Goal: Information Seeking & Learning: Learn about a topic

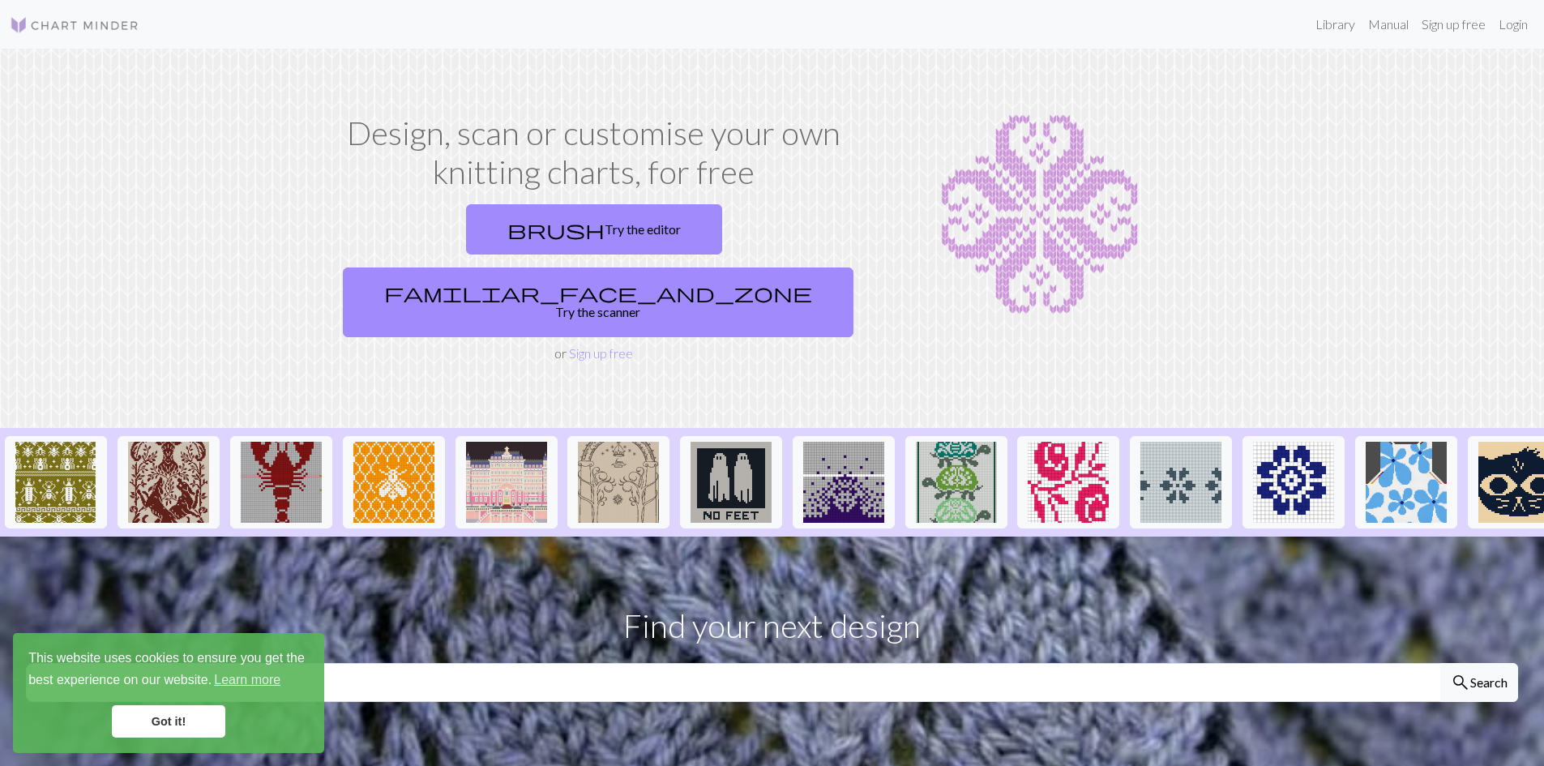
click at [250, 564] on section "Find your next design search Search" at bounding box center [772, 652] width 1544 height 230
click at [188, 710] on link "Got it!" at bounding box center [168, 721] width 113 height 32
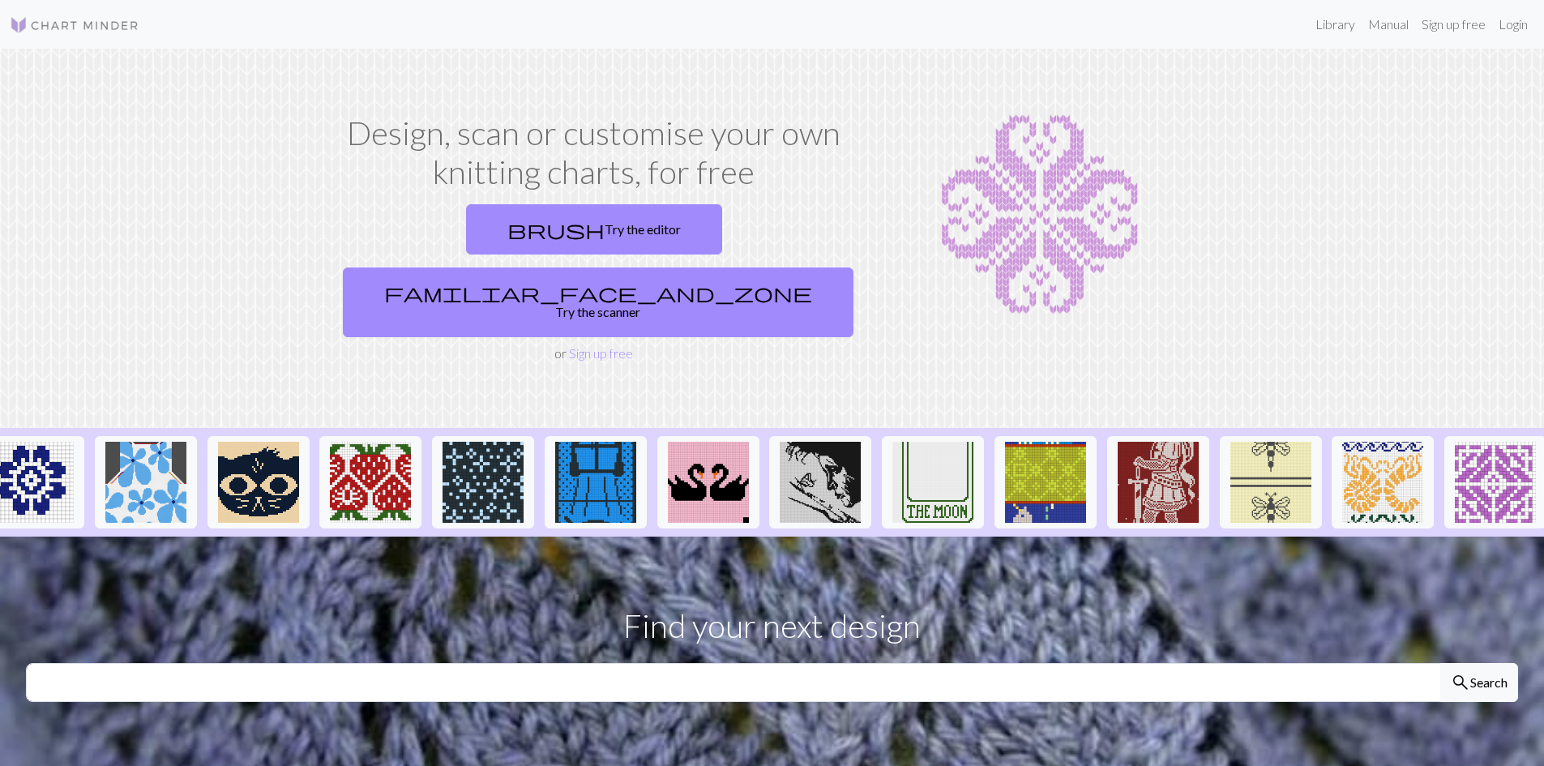
scroll to position [0, 1268]
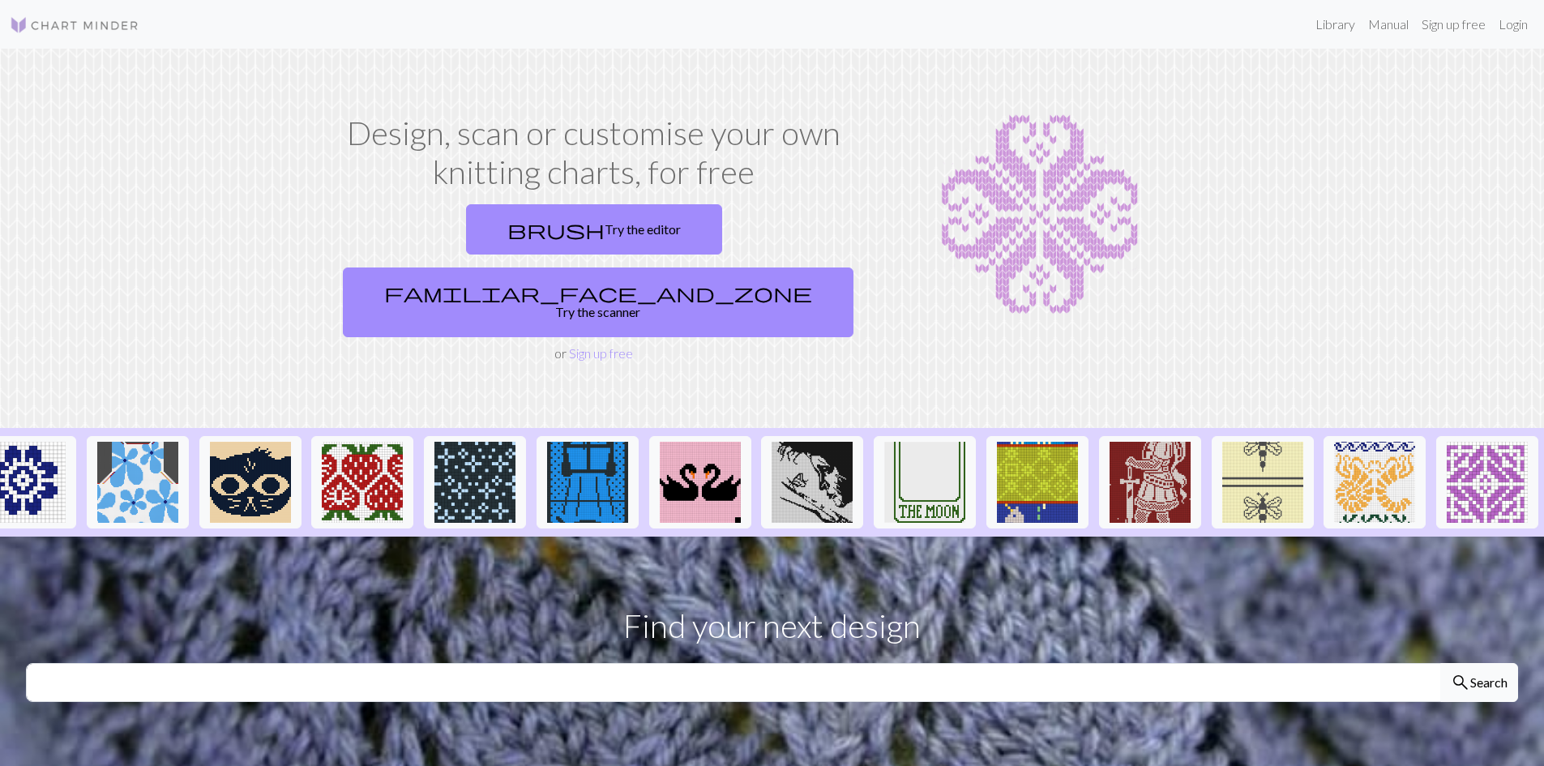
click at [1445, 663] on button "search Search" at bounding box center [1479, 682] width 78 height 39
click at [1459, 671] on span "search" at bounding box center [1460, 682] width 19 height 23
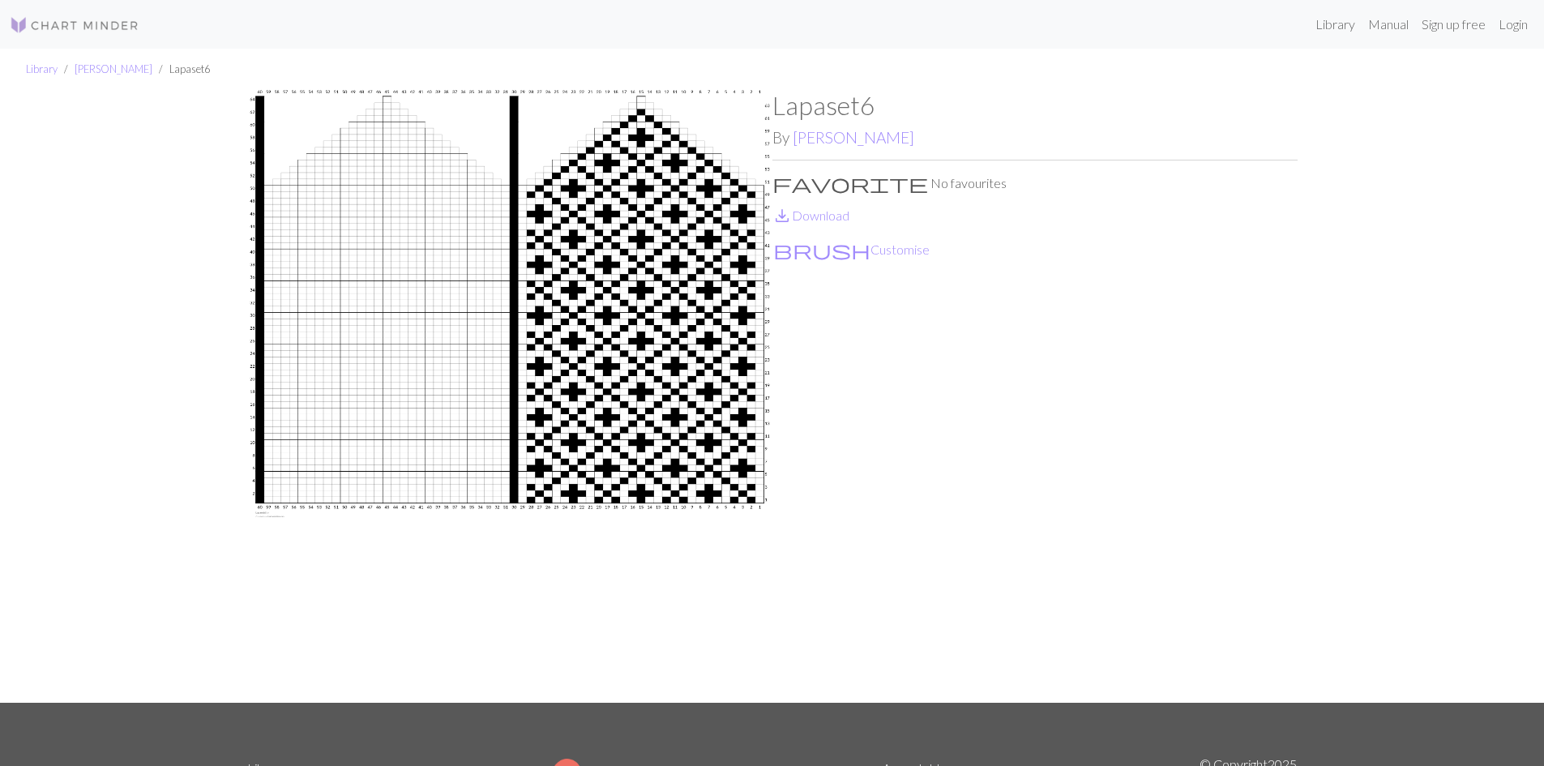
click at [594, 650] on img at bounding box center [509, 396] width 525 height 613
click at [762, 645] on img at bounding box center [509, 396] width 525 height 613
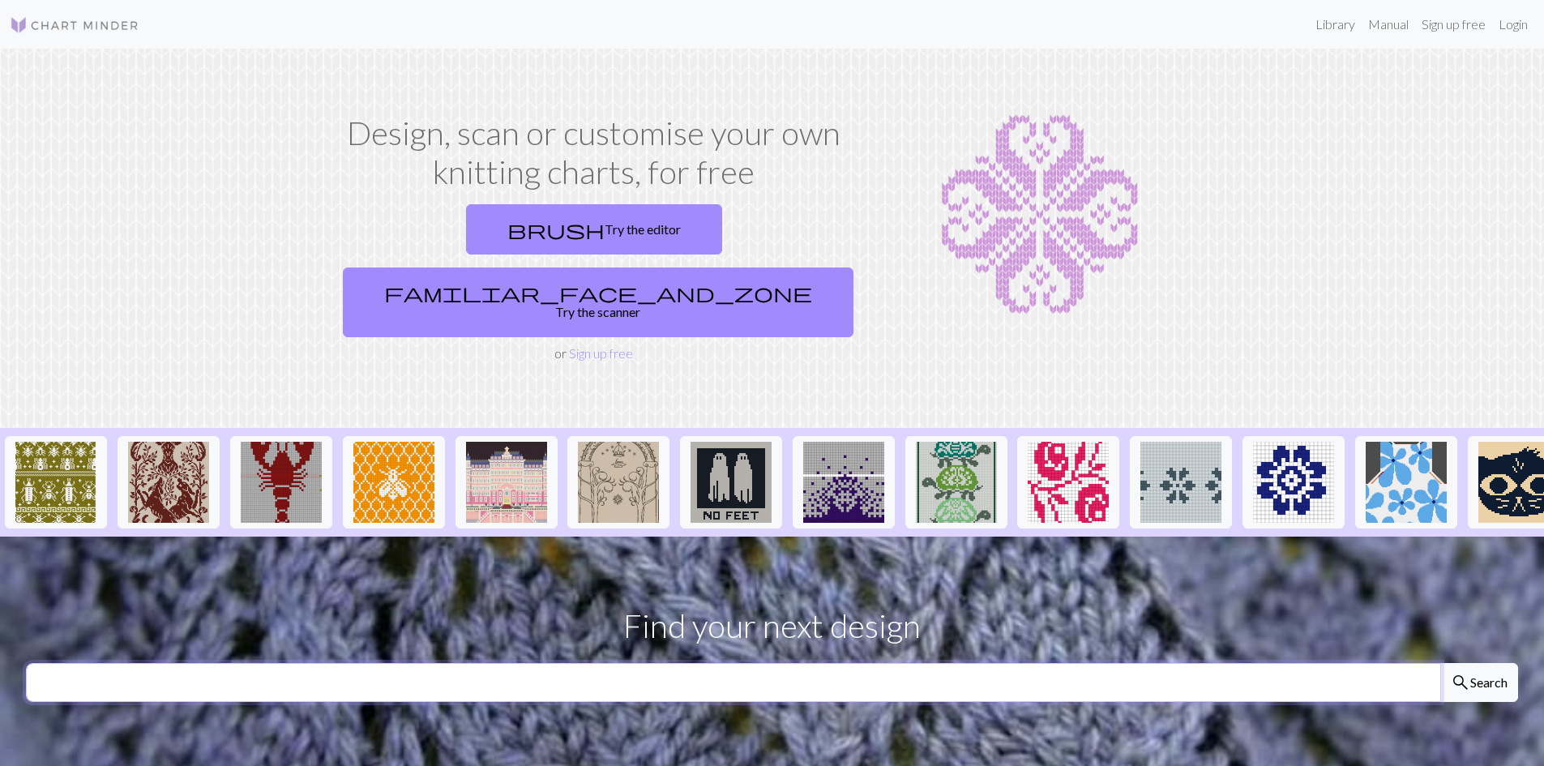
click at [257, 663] on input "text" at bounding box center [733, 682] width 1415 height 39
click at [60, 663] on input "text" at bounding box center [733, 682] width 1415 height 39
type input "snoopy"
click at [1440, 663] on button "search Search" at bounding box center [1479, 682] width 78 height 39
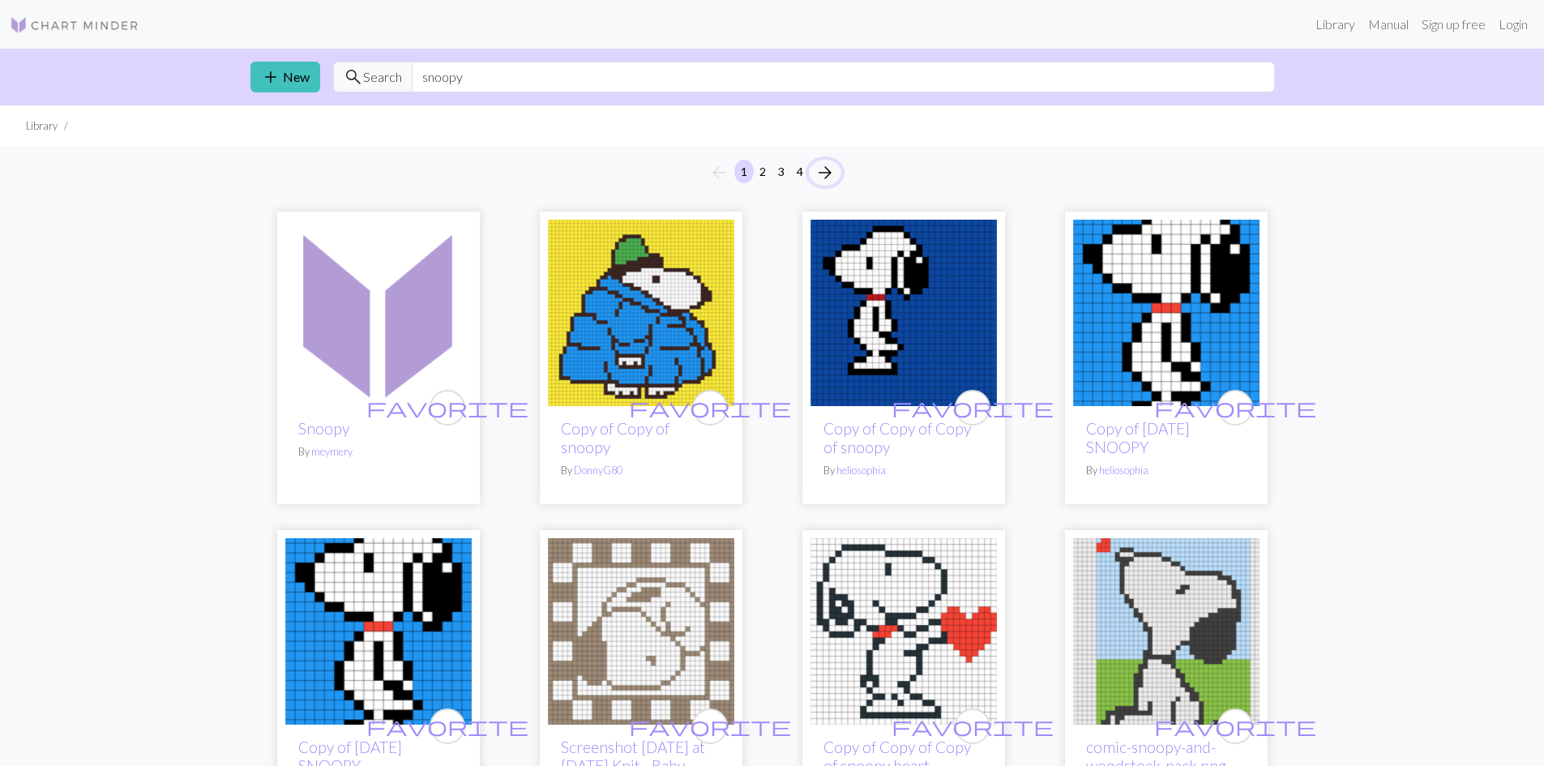
click at [821, 171] on span "arrow_forward" at bounding box center [824, 172] width 19 height 23
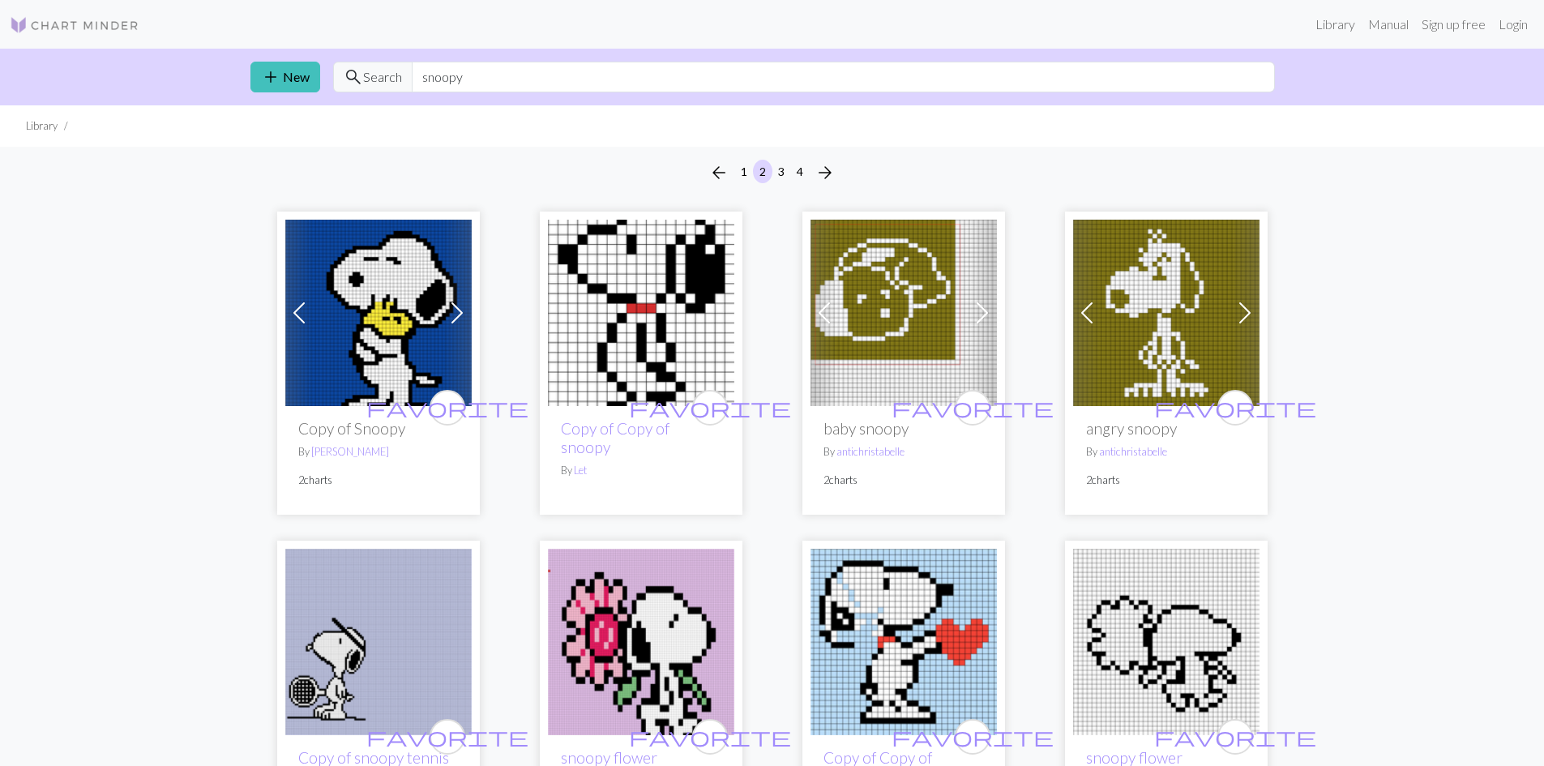
click at [819, 155] on div "arrow_back 1 2 3 4 arrow_forward" at bounding box center [772, 173] width 1544 height 52
click at [824, 174] on span "arrow_forward" at bounding box center [824, 172] width 19 height 23
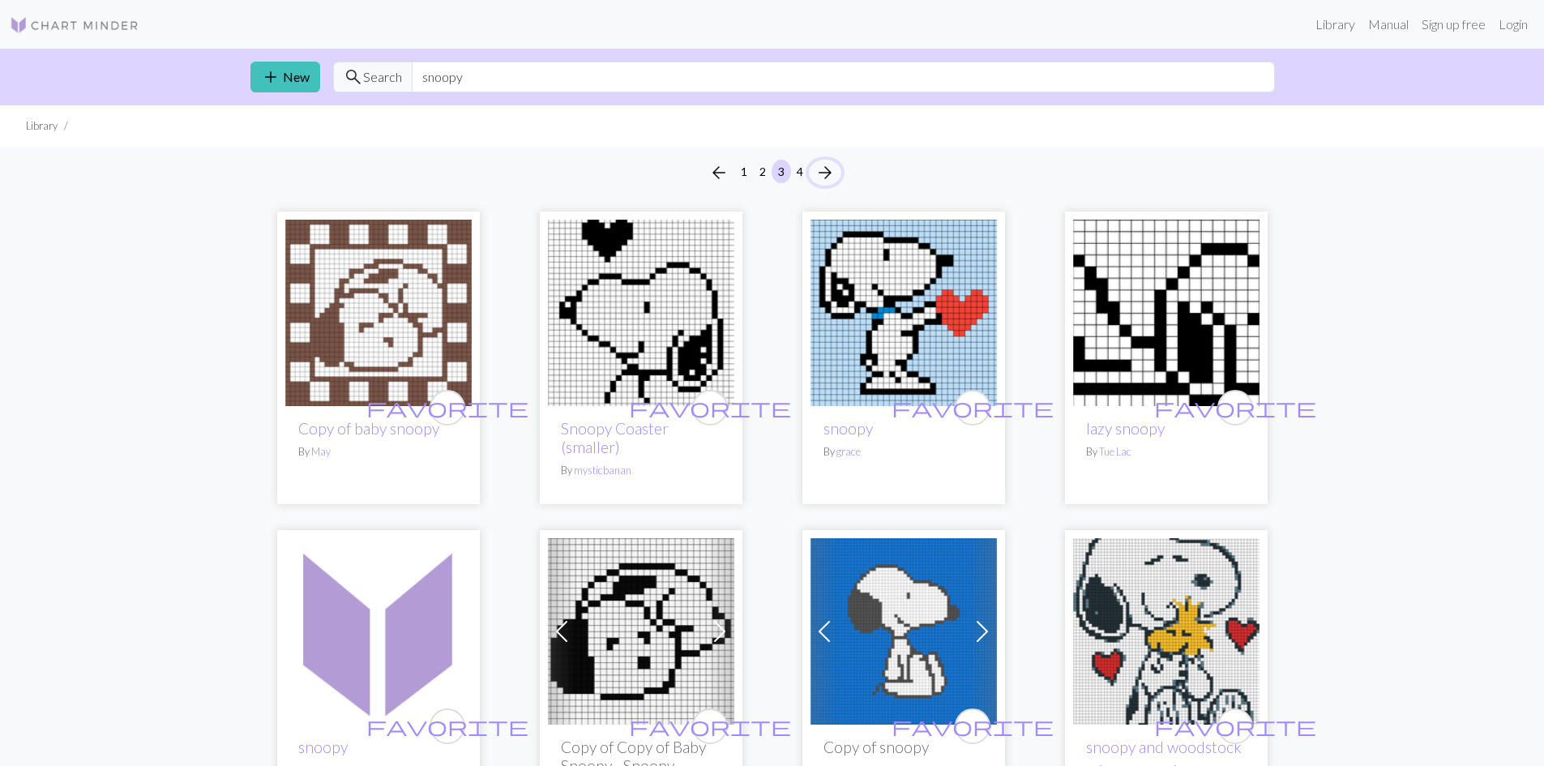
click at [827, 165] on span "arrow_forward" at bounding box center [824, 172] width 19 height 23
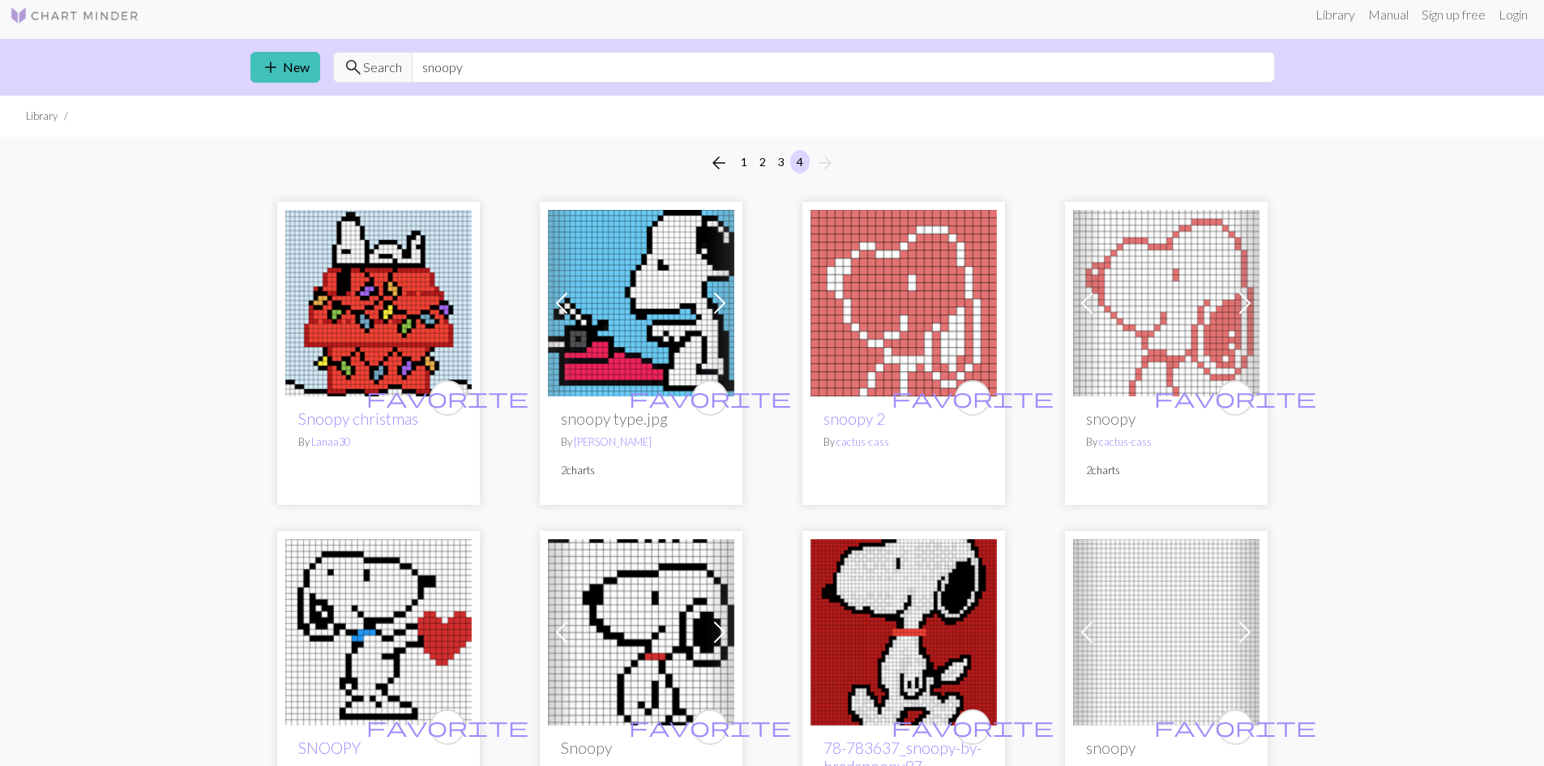
scroll to position [4, 0]
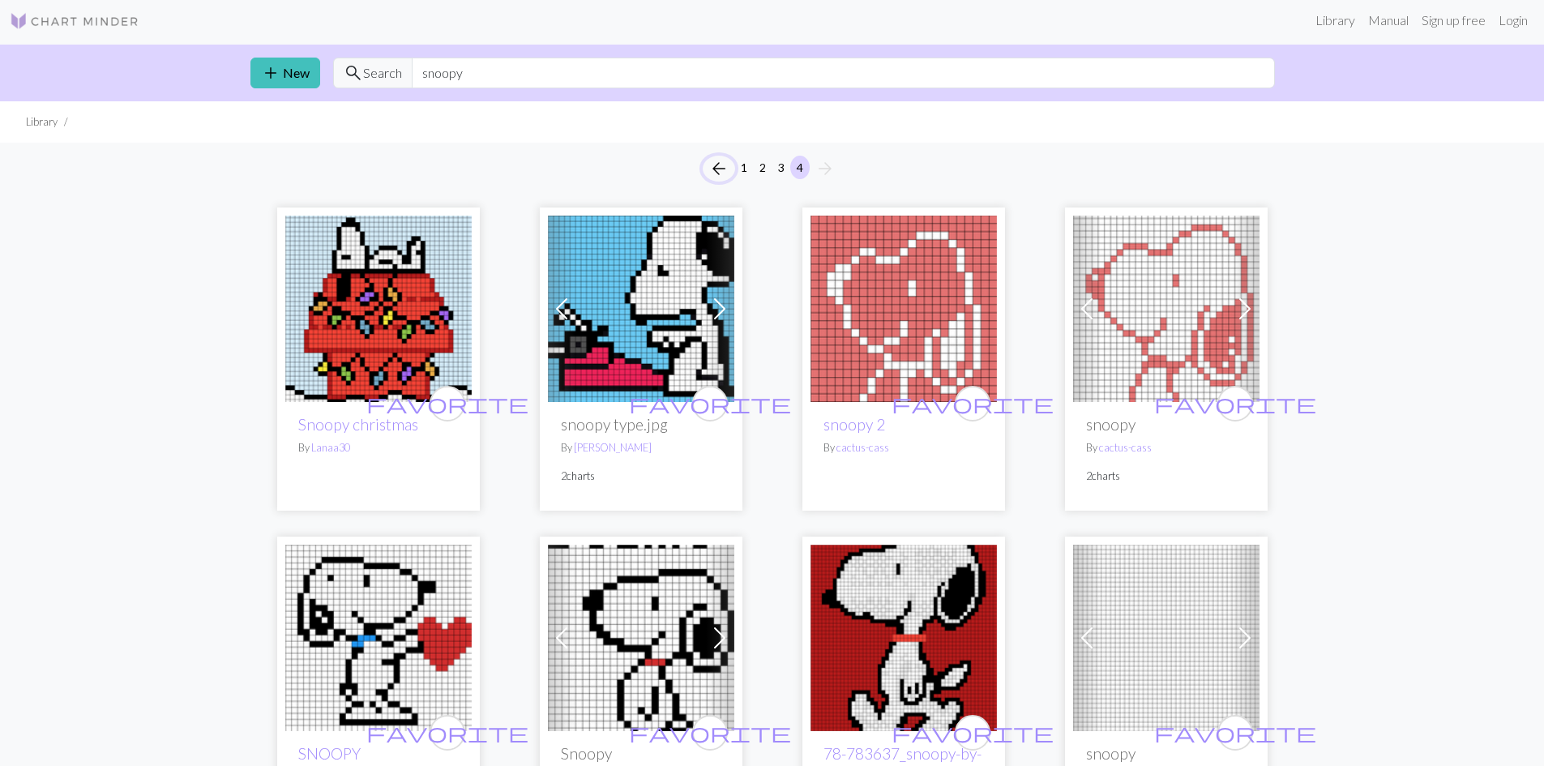
click at [712, 172] on span "arrow_back" at bounding box center [718, 168] width 19 height 23
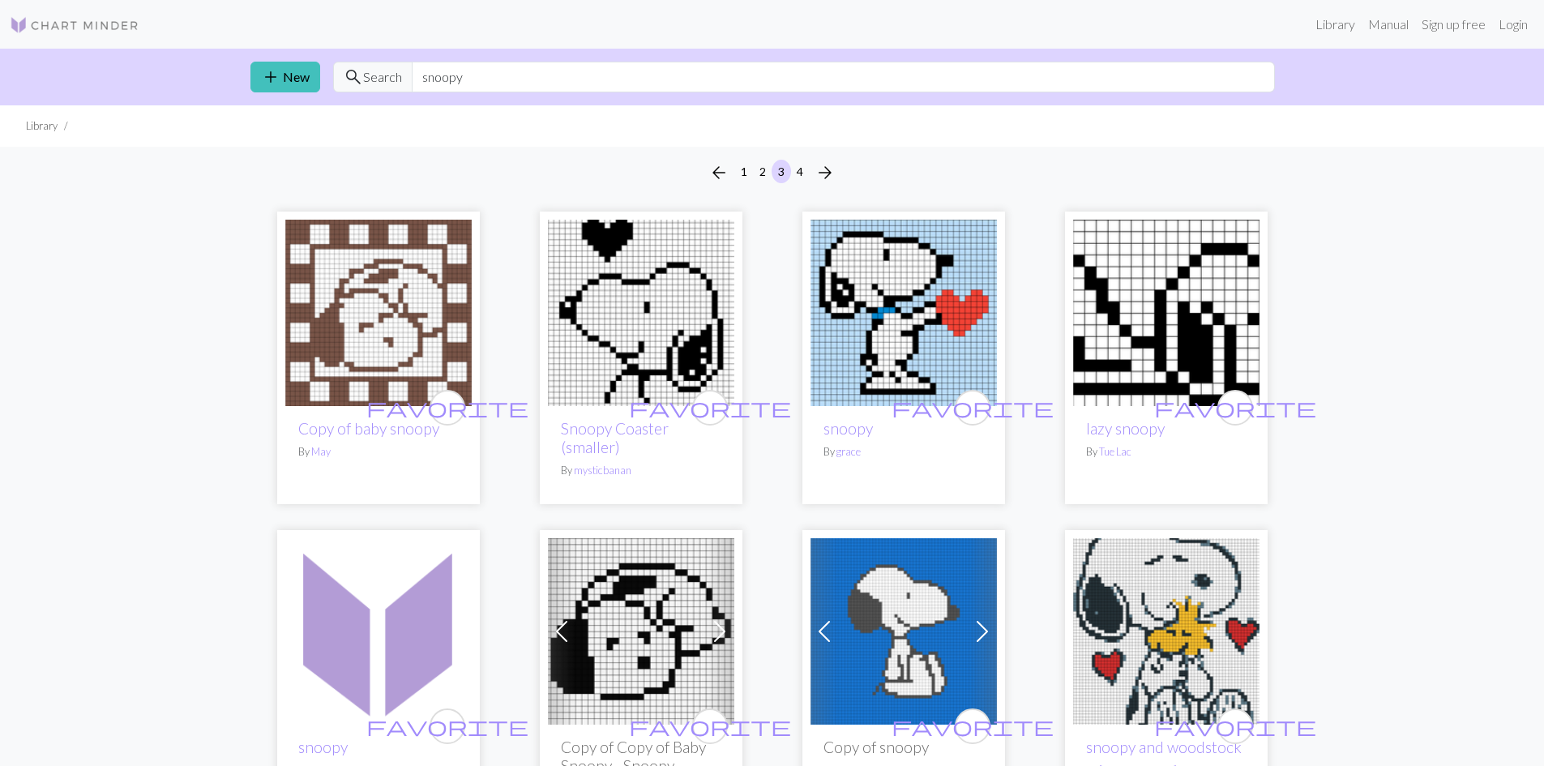
click at [706, 162] on li "arrow_back" at bounding box center [719, 173] width 32 height 26
click at [718, 173] on span "arrow_back" at bounding box center [718, 172] width 19 height 23
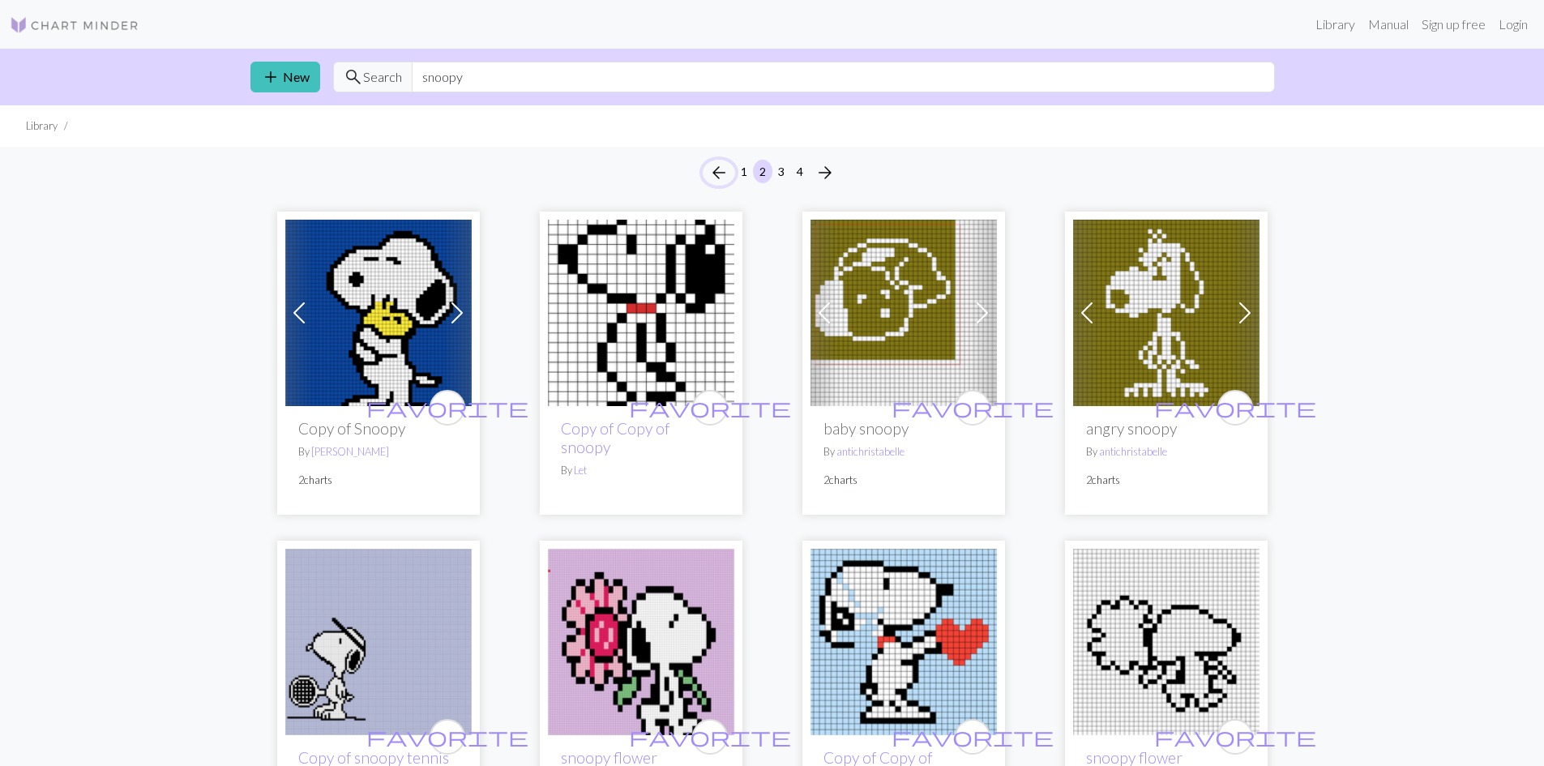
click at [712, 170] on span "arrow_back" at bounding box center [718, 172] width 19 height 23
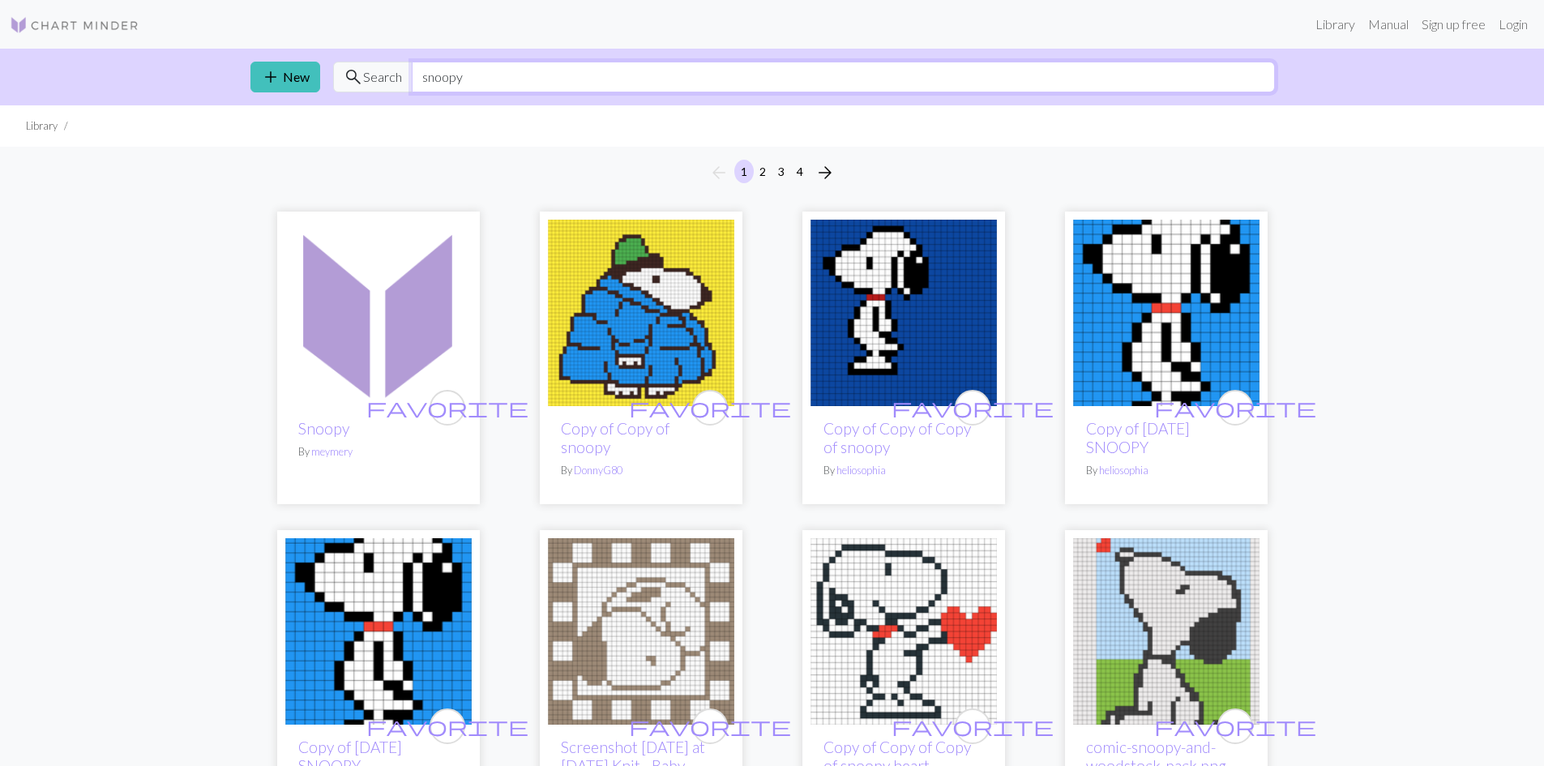
click at [468, 71] on input "snoopy" at bounding box center [843, 77] width 863 height 31
type input "s"
click at [463, 78] on input "text" at bounding box center [843, 77] width 863 height 31
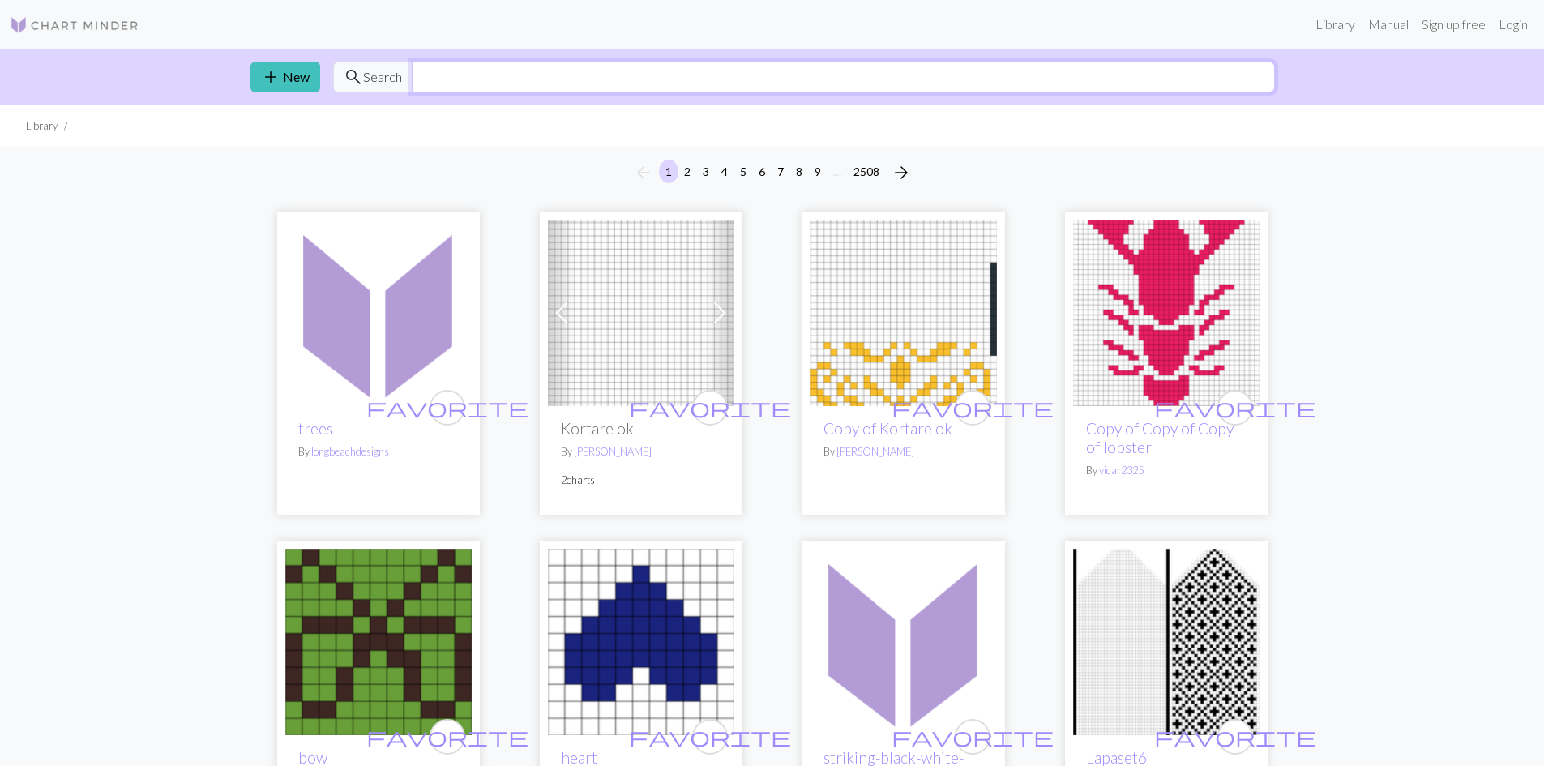
type input "a"
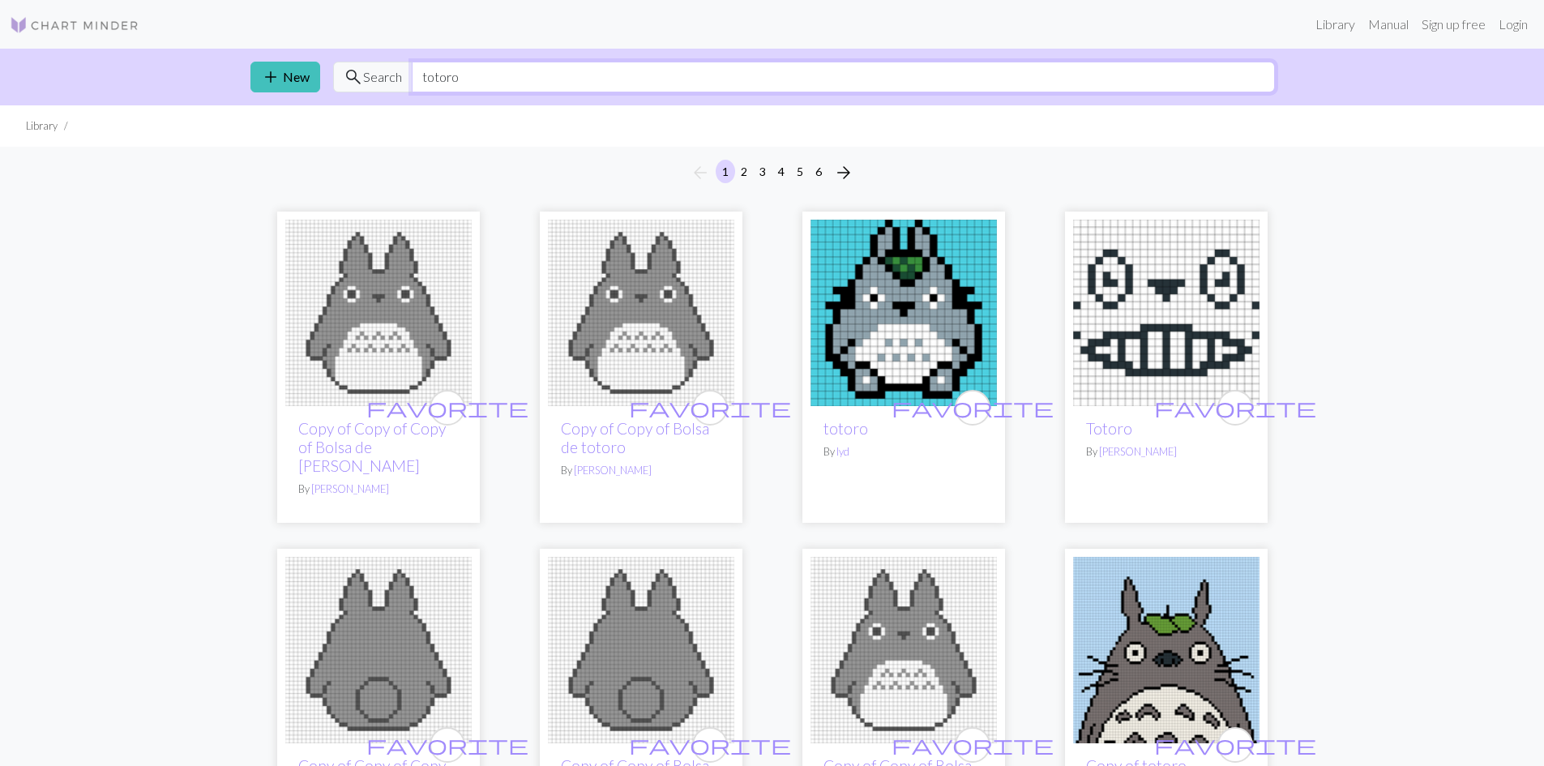
click at [524, 78] on input "totoro" at bounding box center [843, 77] width 863 height 31
type input "t"
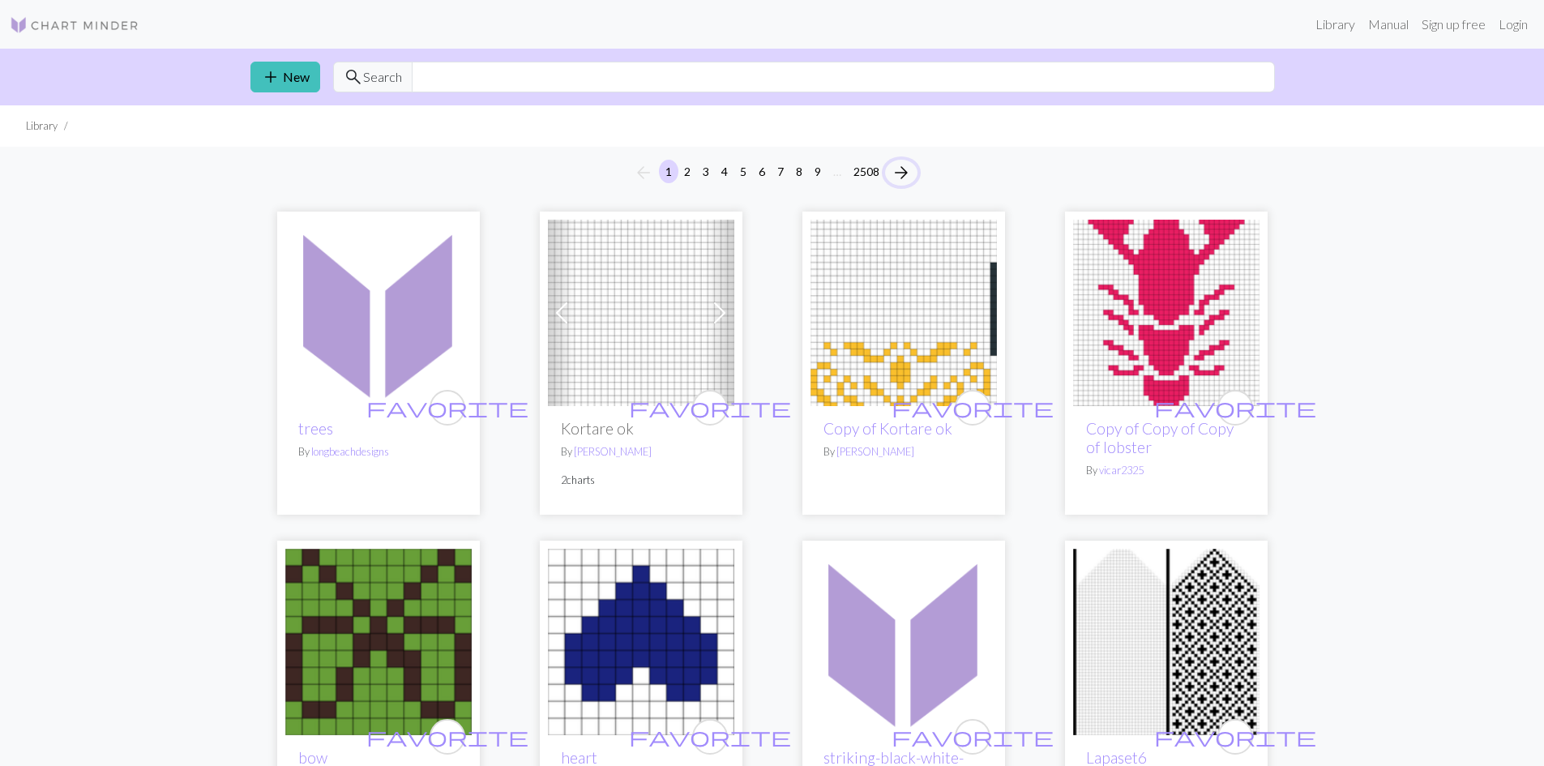
click at [910, 170] on span "arrow_forward" at bounding box center [901, 172] width 19 height 23
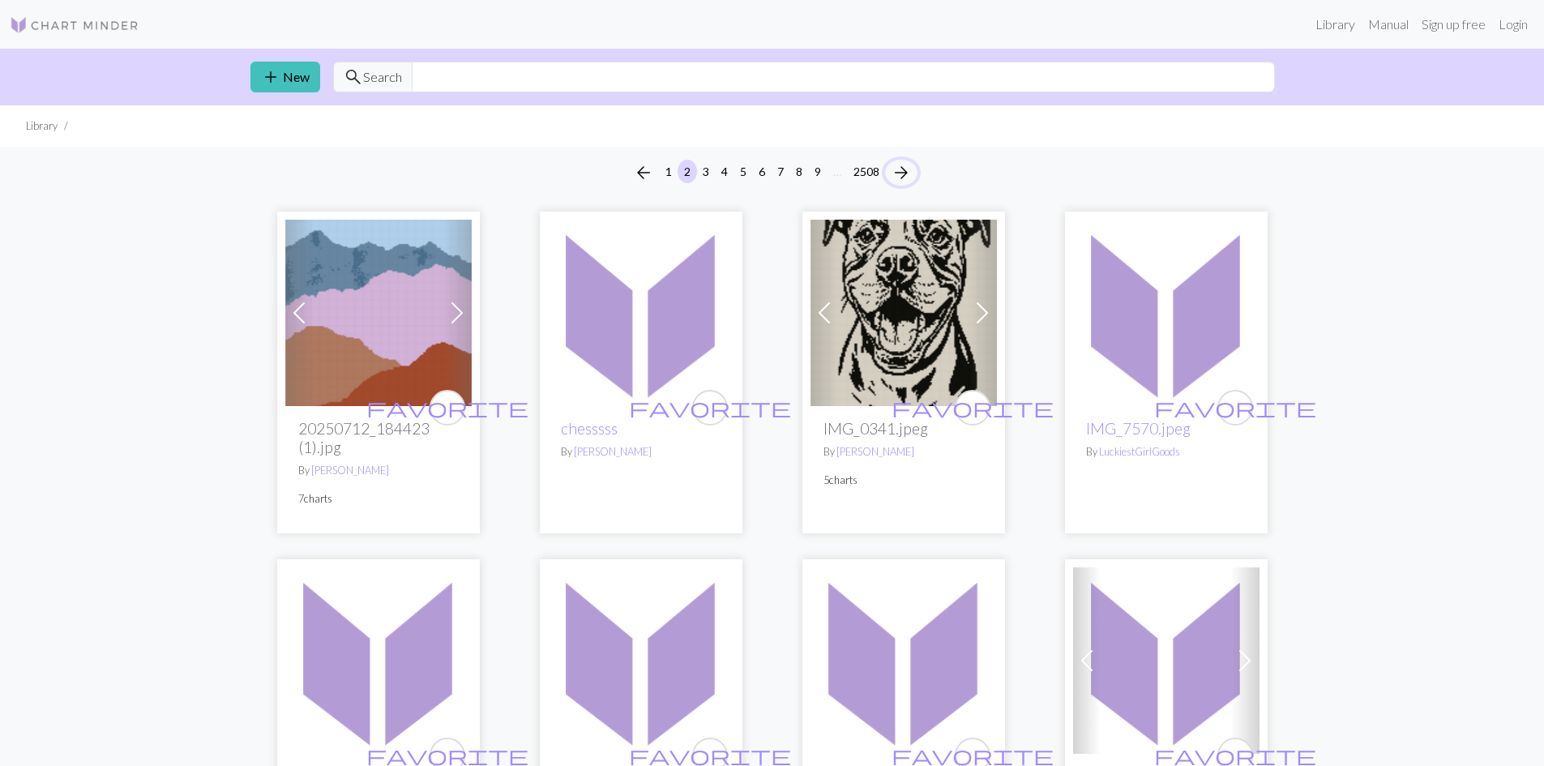
click at [906, 163] on span "arrow_forward" at bounding box center [901, 172] width 19 height 23
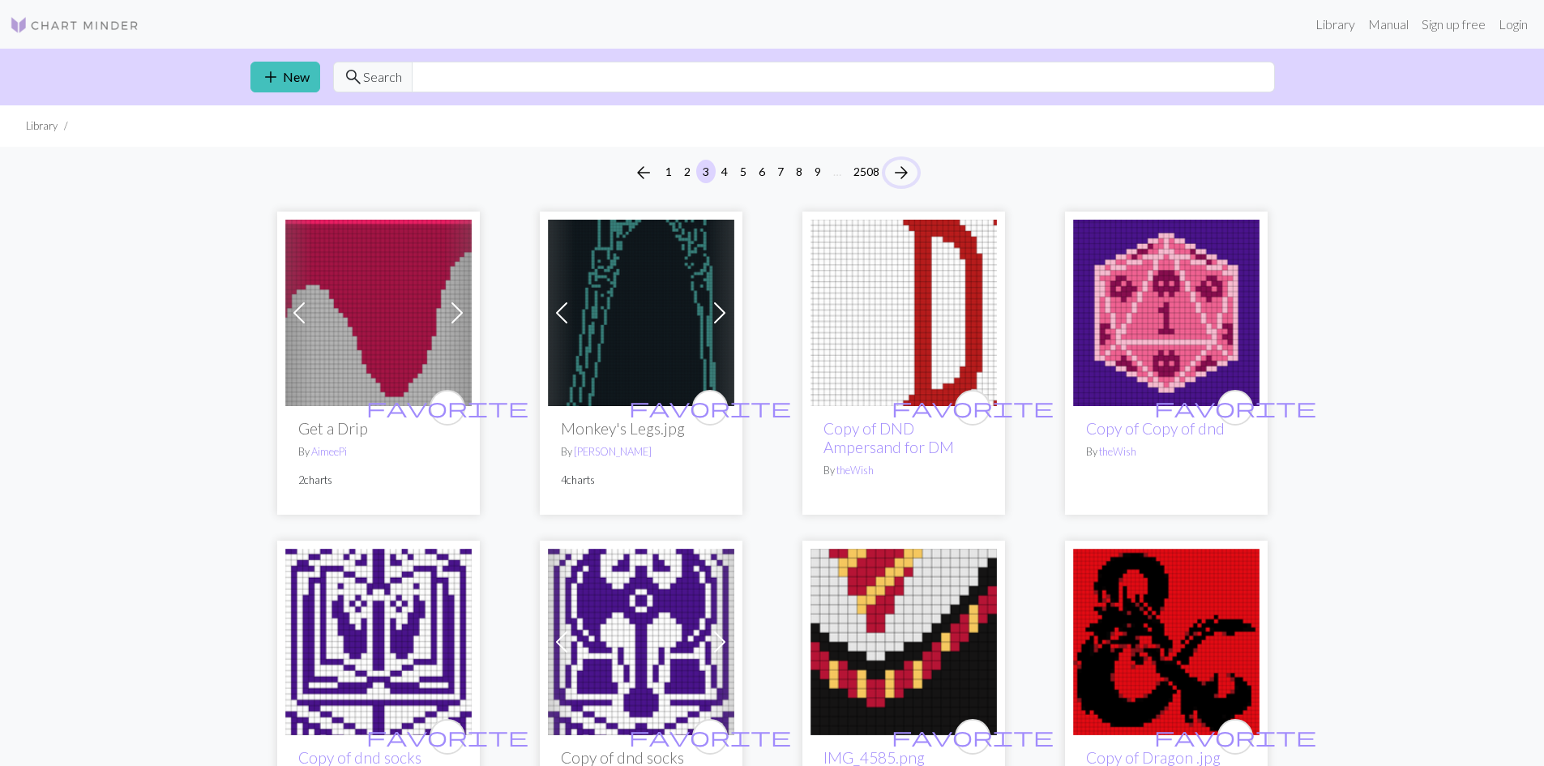
click at [906, 163] on span "arrow_forward" at bounding box center [901, 172] width 19 height 23
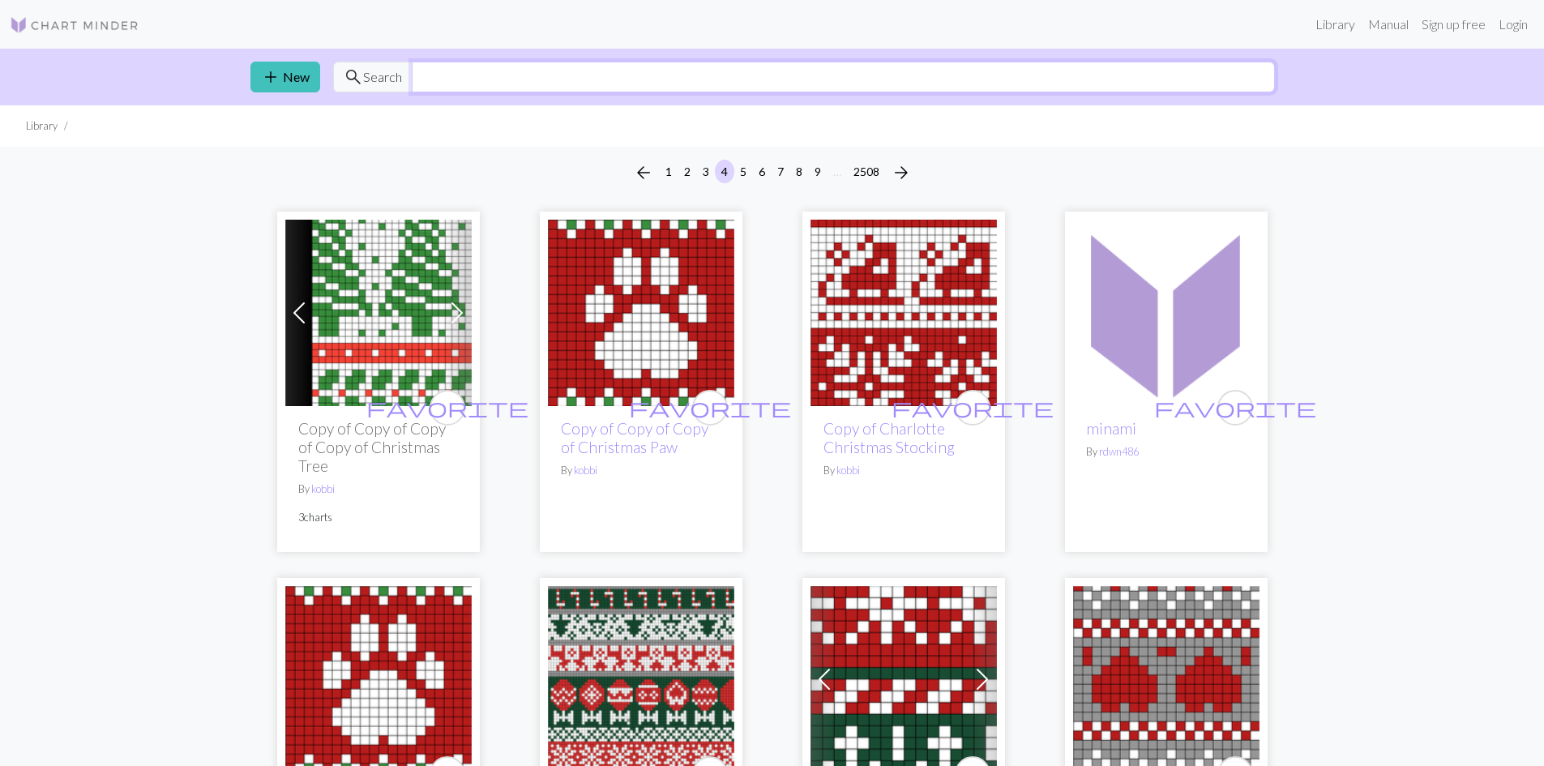
click at [546, 87] on input "text" at bounding box center [843, 77] width 863 height 31
click at [523, 79] on input "text" at bounding box center [843, 77] width 863 height 31
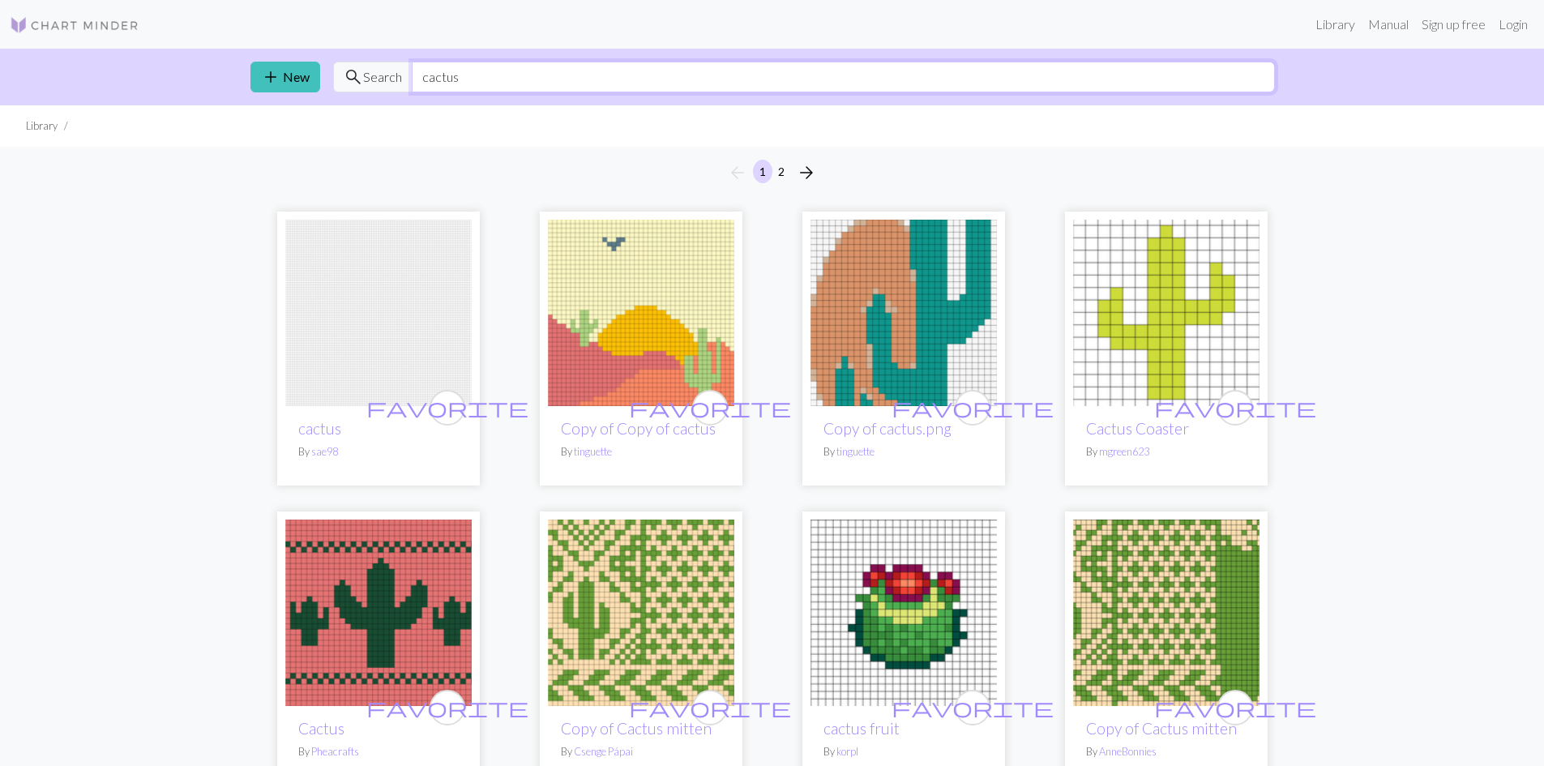
type input "cactus"
click at [1216, 359] on img at bounding box center [1166, 313] width 186 height 186
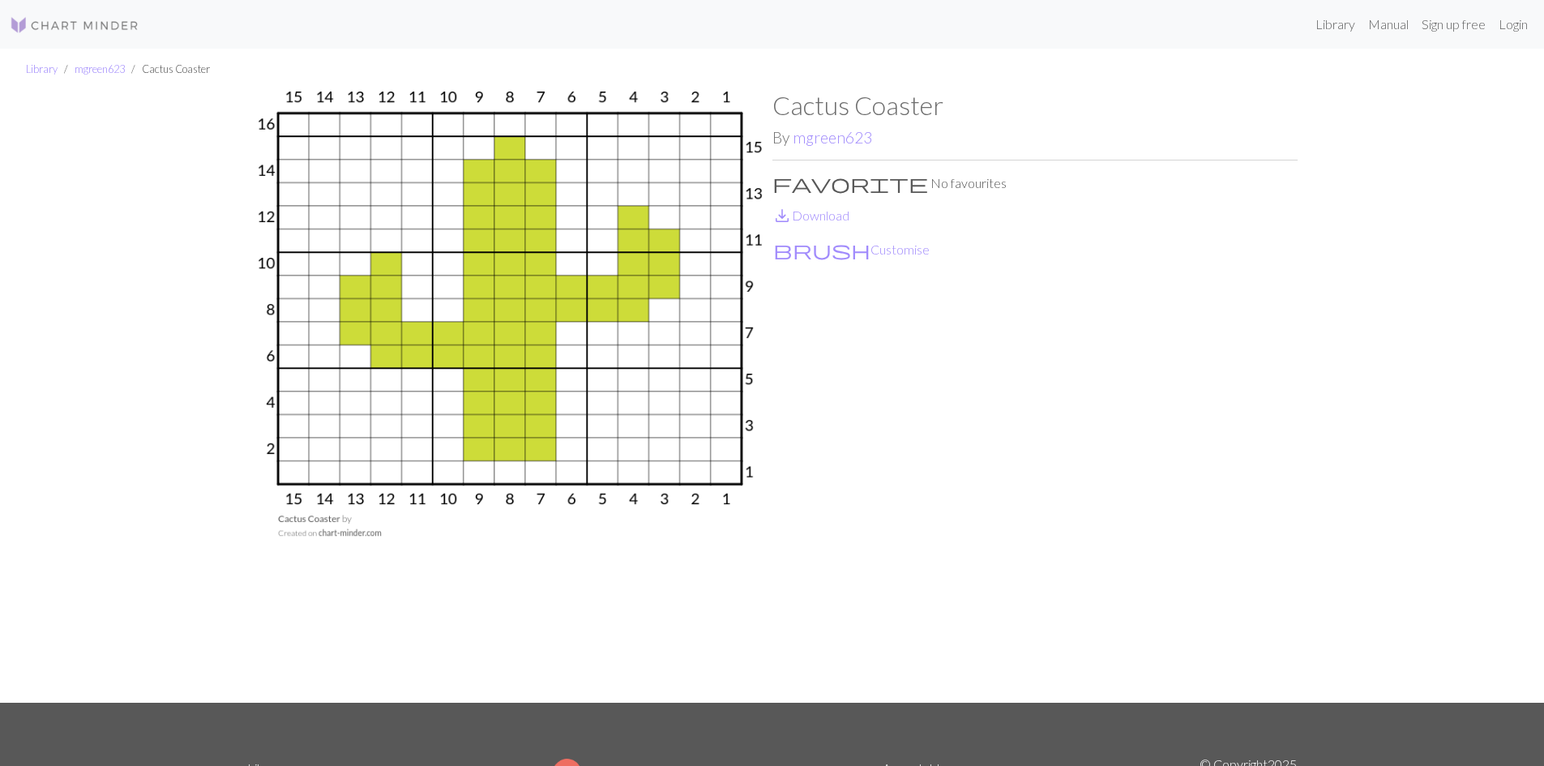
click at [356, 400] on img at bounding box center [509, 396] width 525 height 613
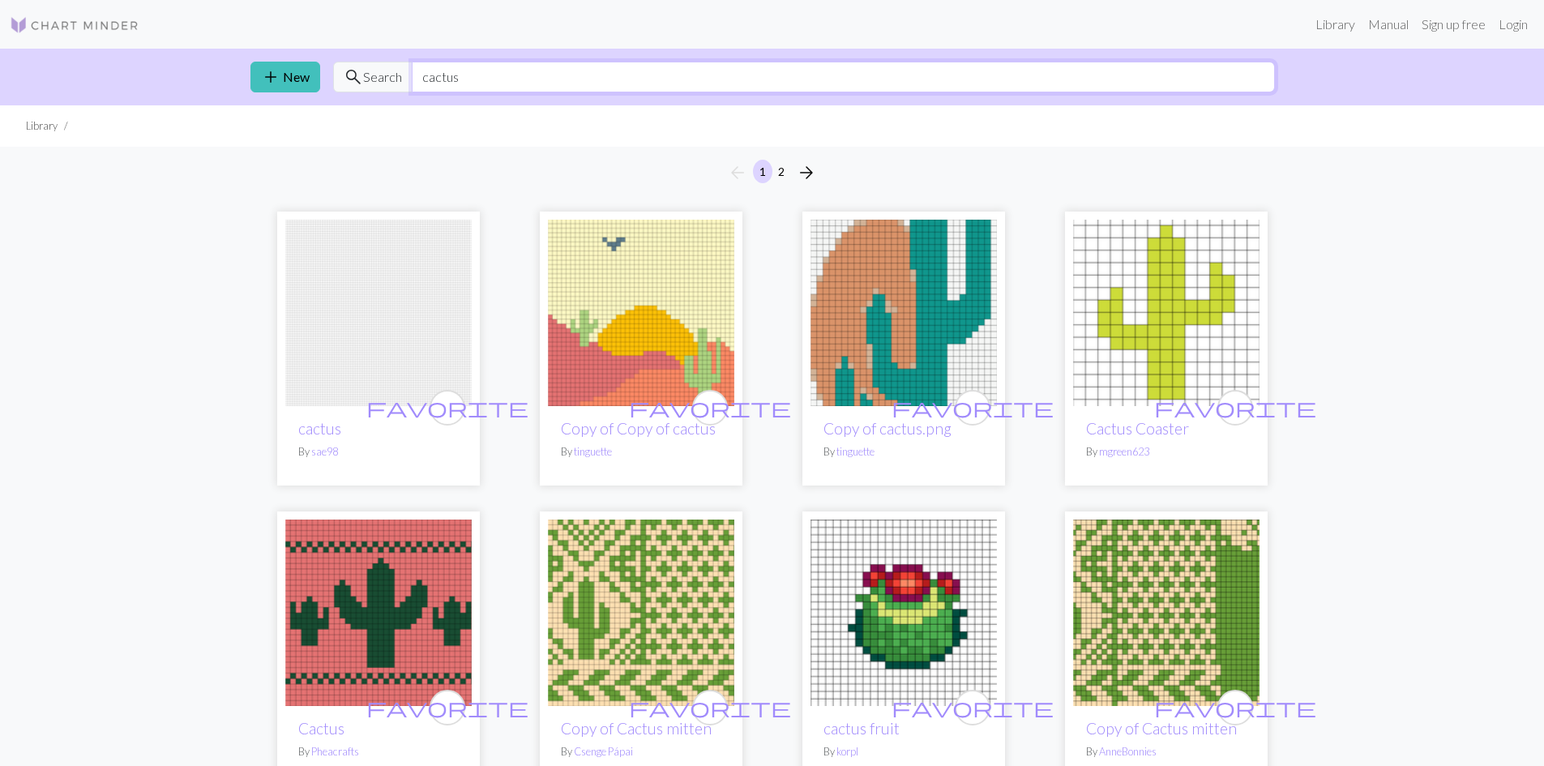
click at [481, 79] on input "cactus" at bounding box center [843, 77] width 863 height 31
type input "c"
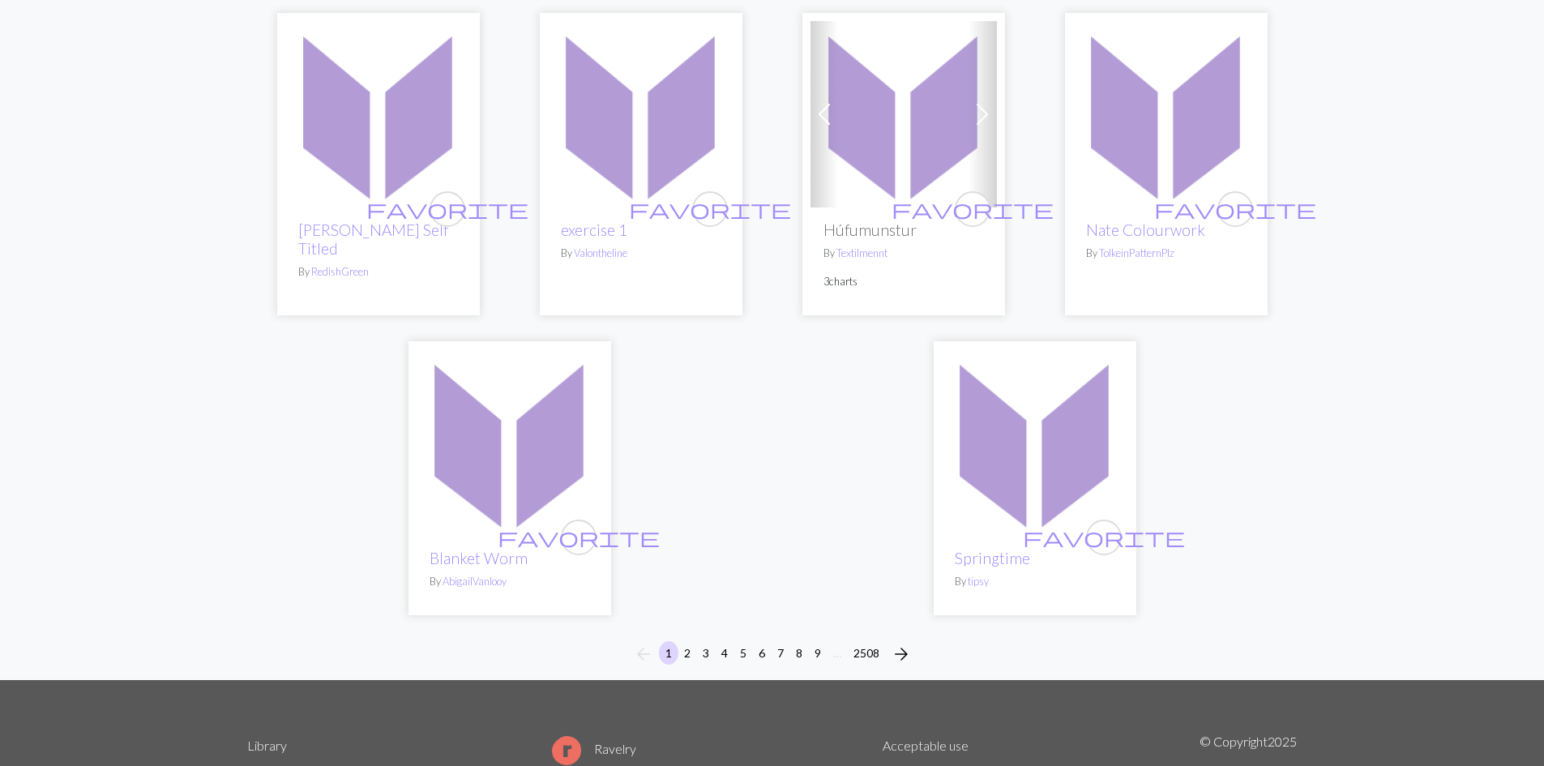
scroll to position [4086, 0]
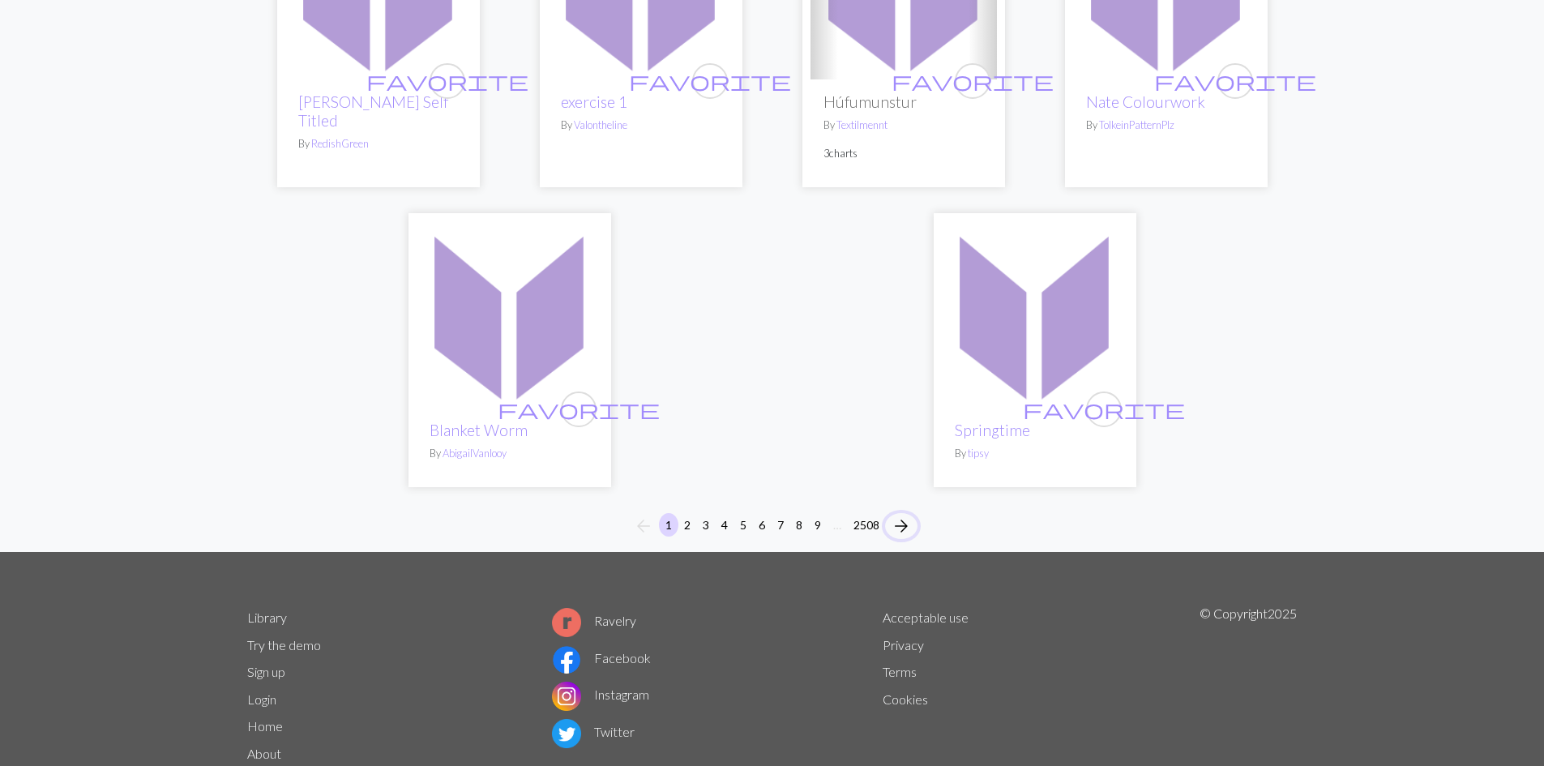
click at [899, 515] on span "arrow_forward" at bounding box center [901, 526] width 19 height 23
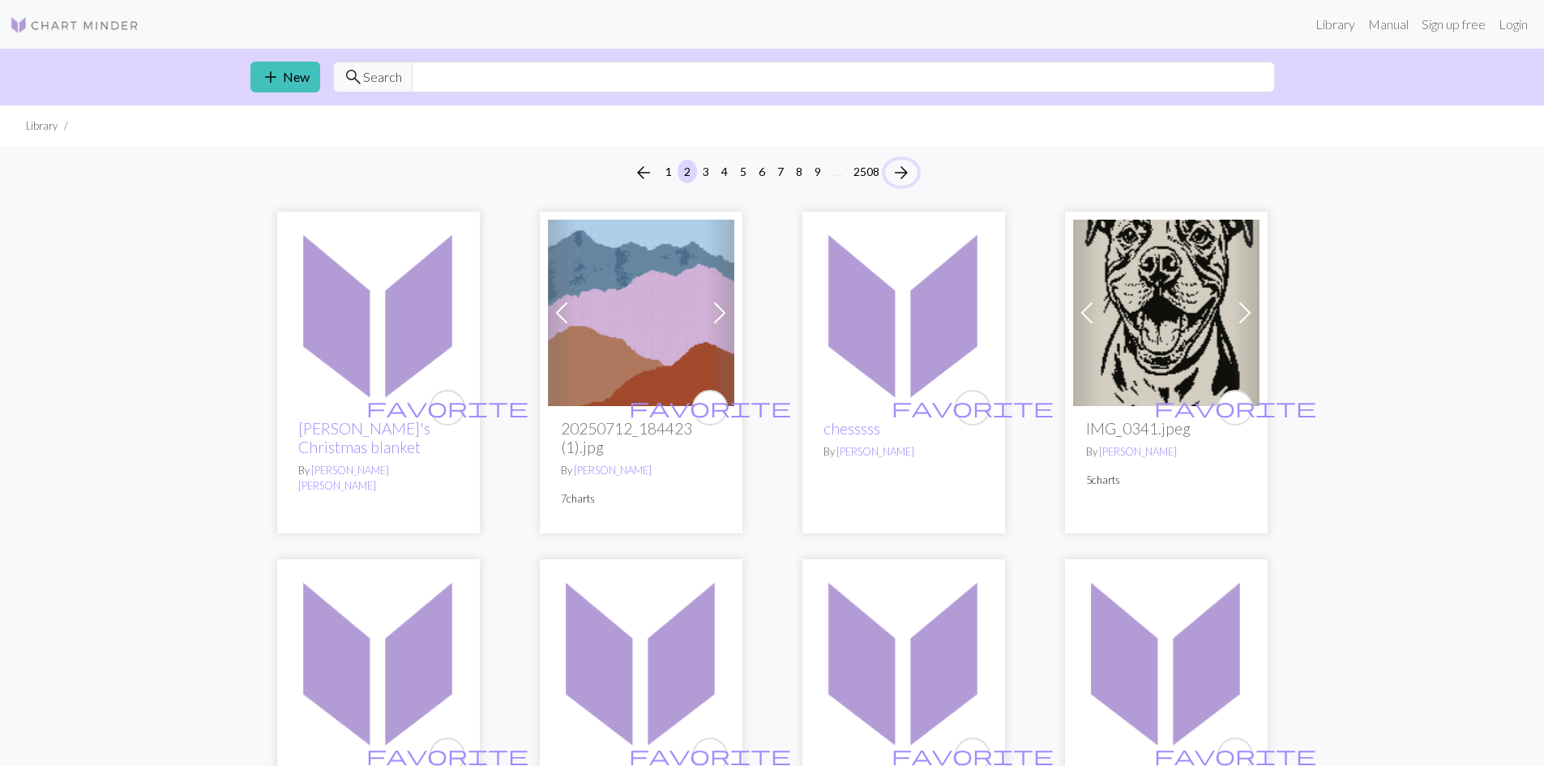
click at [897, 168] on span "arrow_forward" at bounding box center [901, 172] width 19 height 23
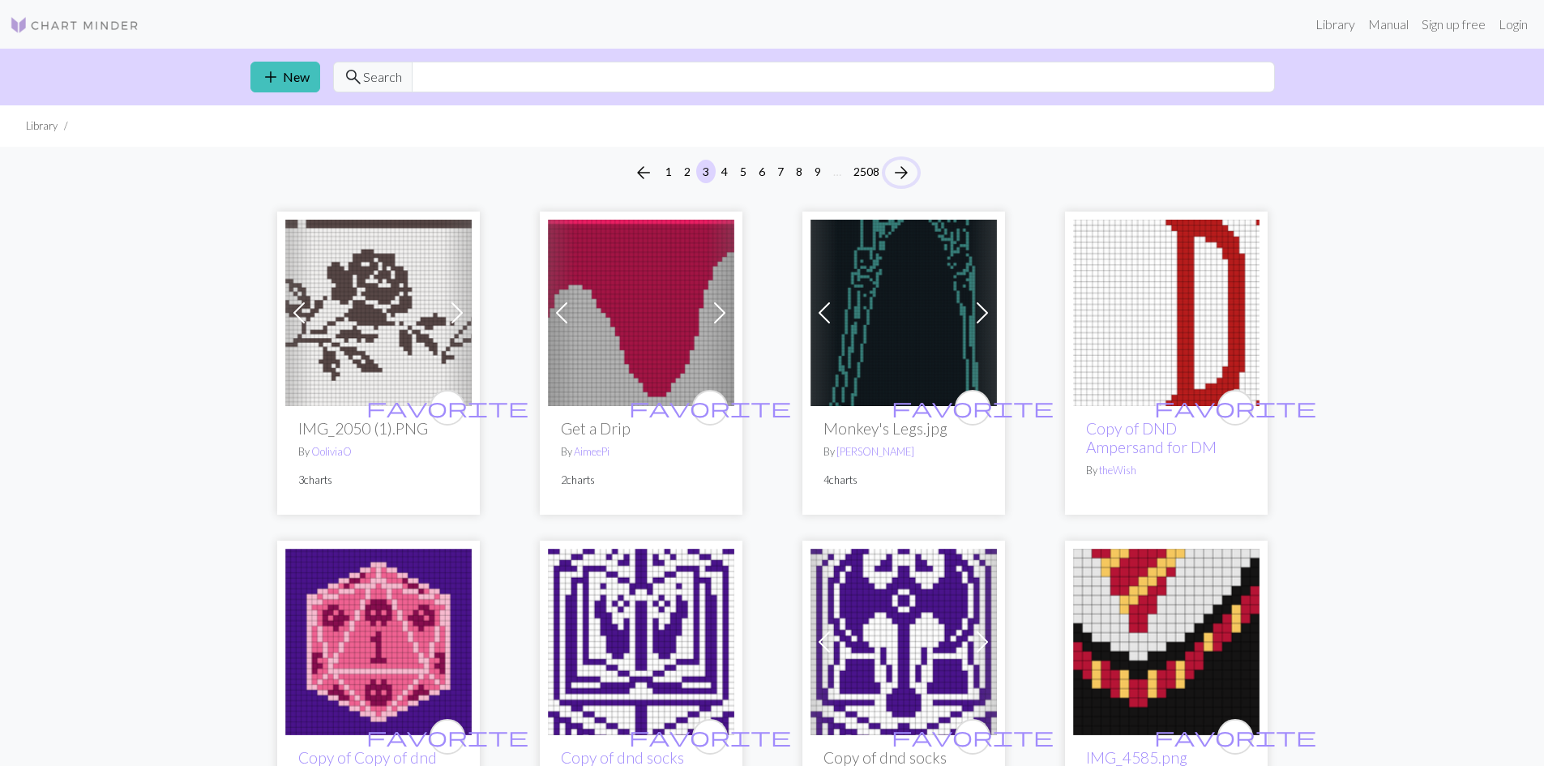
click at [902, 174] on span "arrow_forward" at bounding box center [901, 172] width 19 height 23
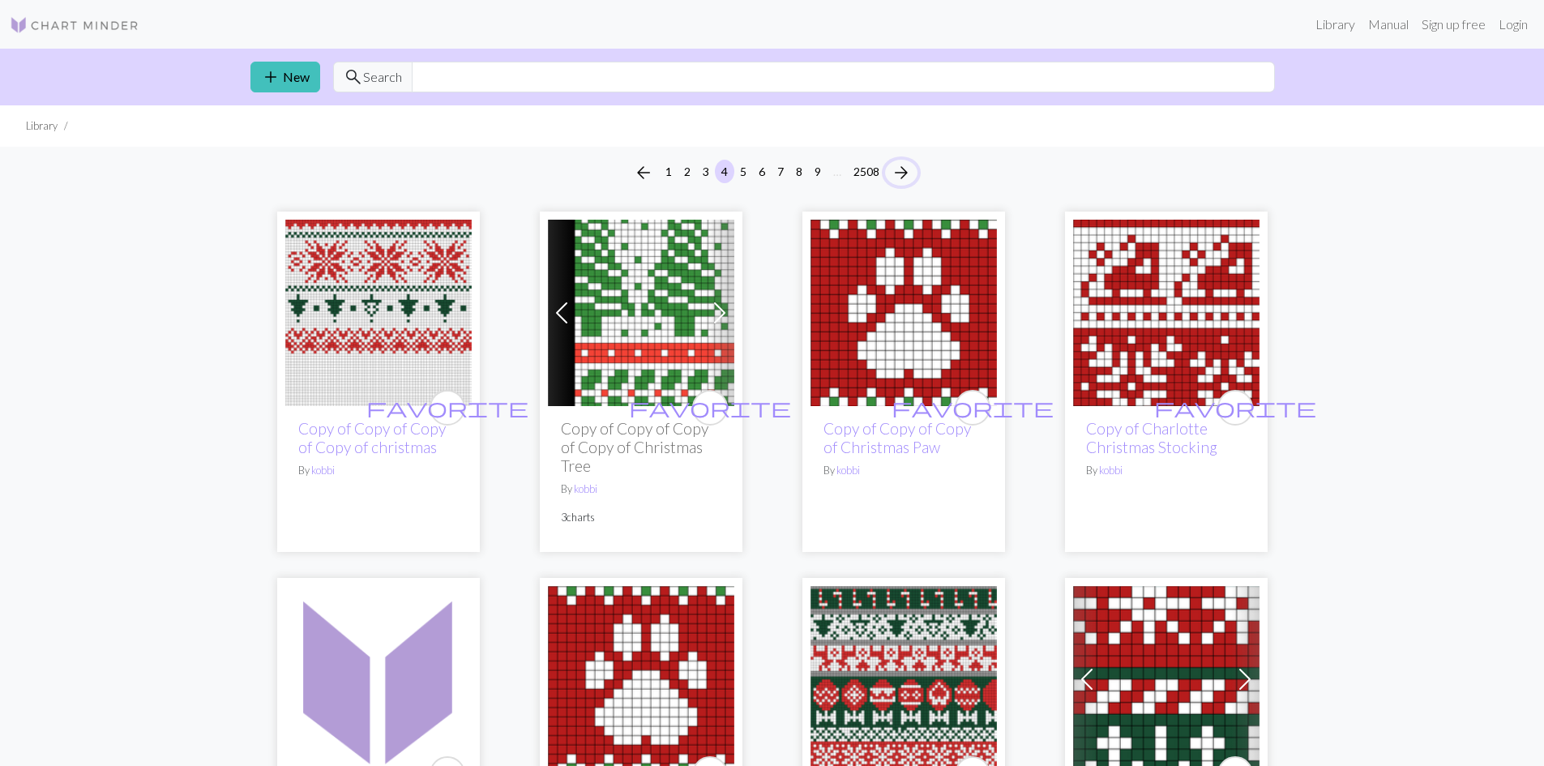
click at [902, 174] on span "arrow_forward" at bounding box center [901, 172] width 19 height 23
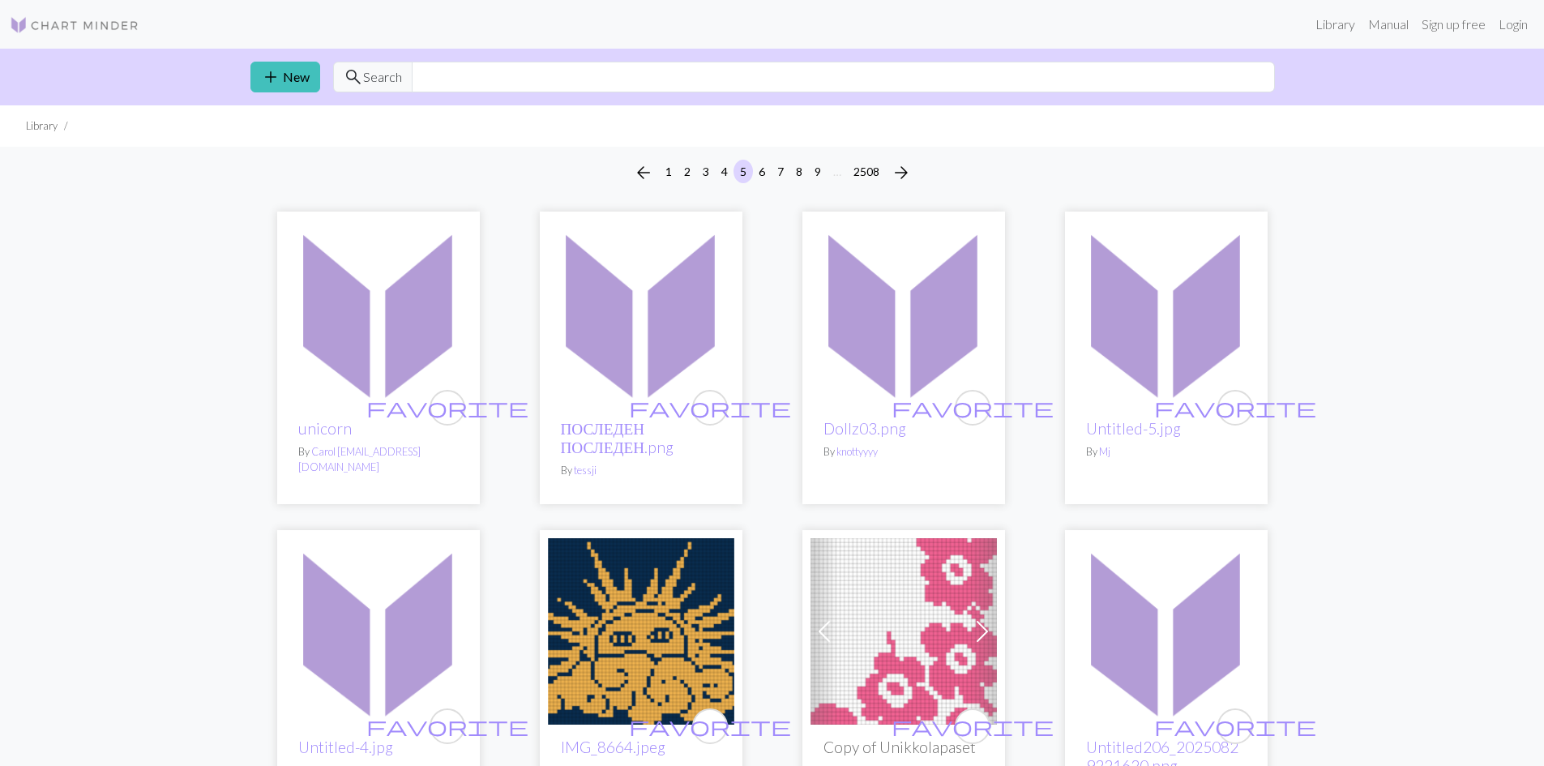
click at [889, 151] on div "arrow_back 1 2 3 4 5 6 7 8 9 … 2508 arrow_forward" at bounding box center [772, 173] width 1544 height 52
click at [901, 174] on span "arrow_forward" at bounding box center [901, 172] width 19 height 23
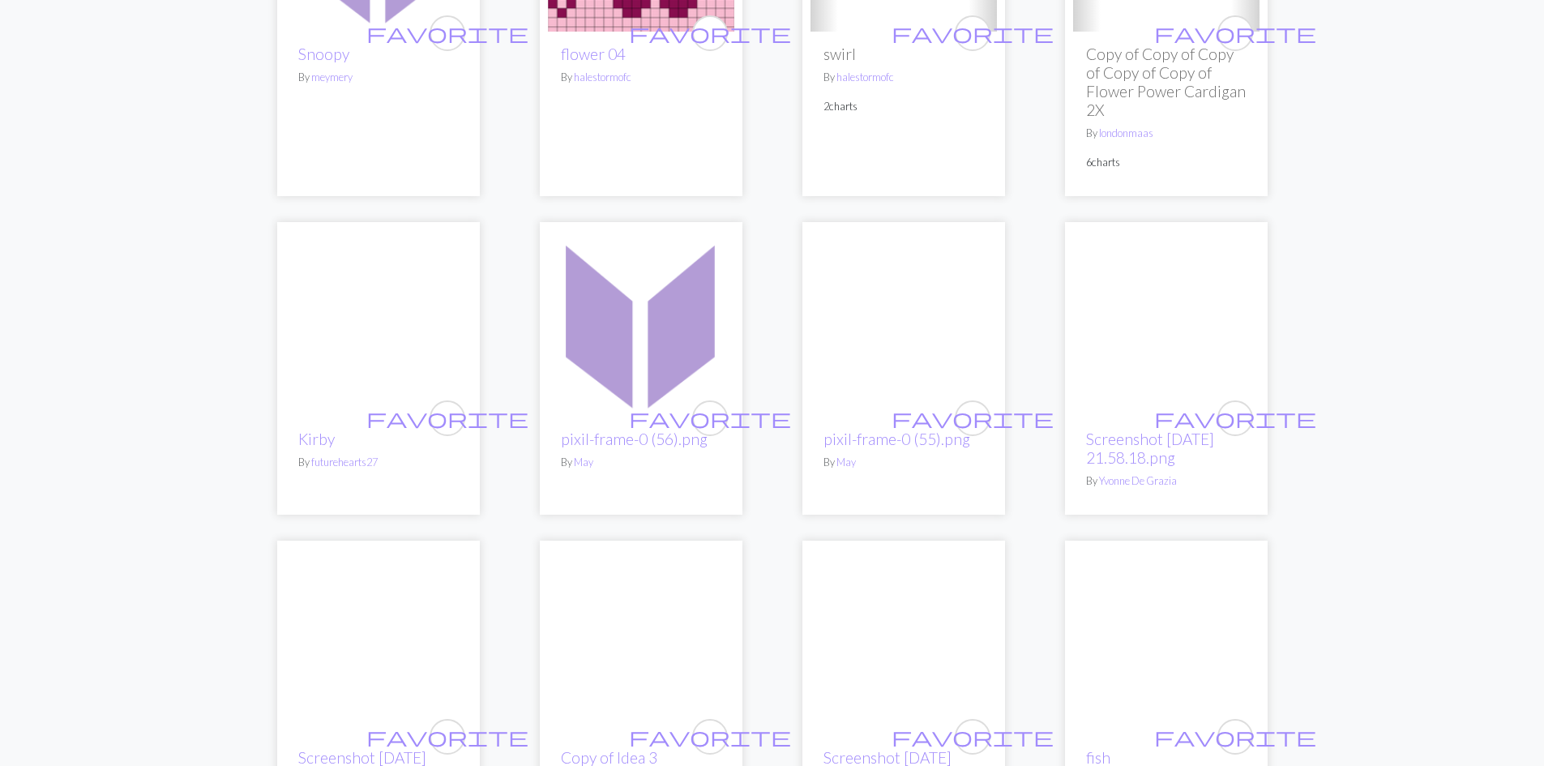
scroll to position [3407, 0]
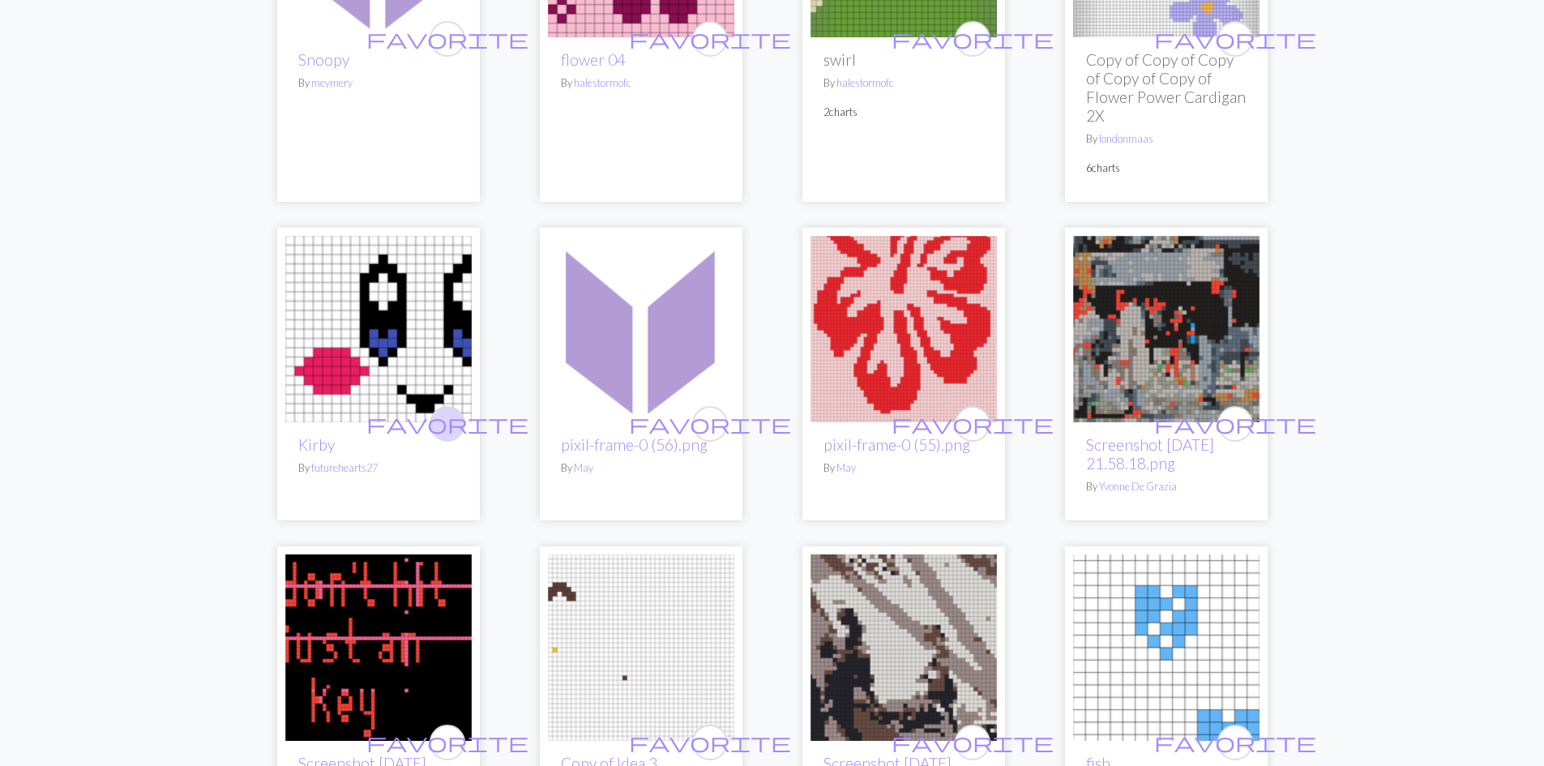
click at [439, 411] on span "favorite" at bounding box center [447, 423] width 162 height 25
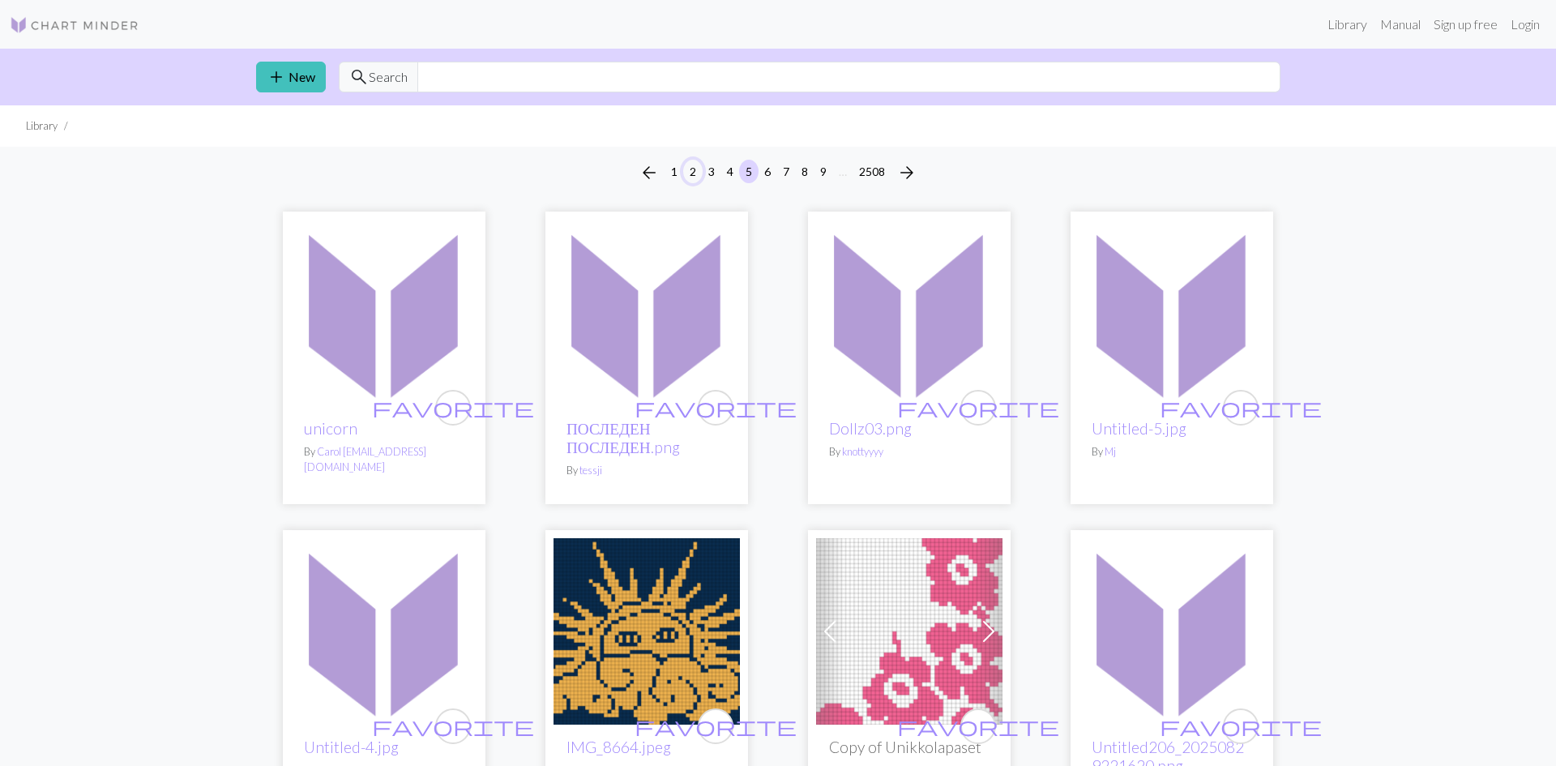
click at [687, 165] on button "2" at bounding box center [692, 172] width 19 height 24
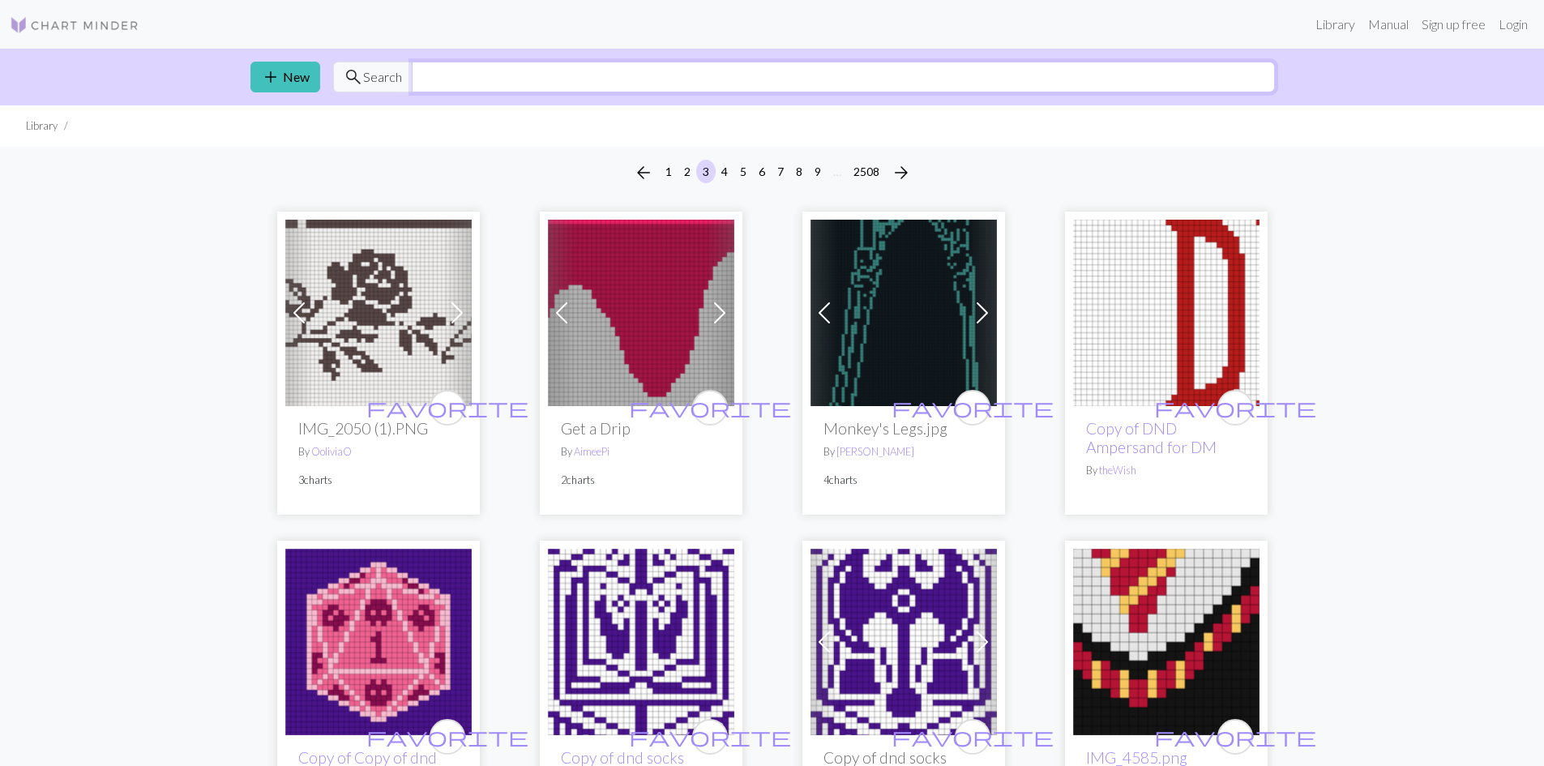
click at [482, 75] on input "text" at bounding box center [843, 77] width 863 height 31
type input "kirb"
click at [891, 167] on button "arrow_forward" at bounding box center [901, 173] width 32 height 26
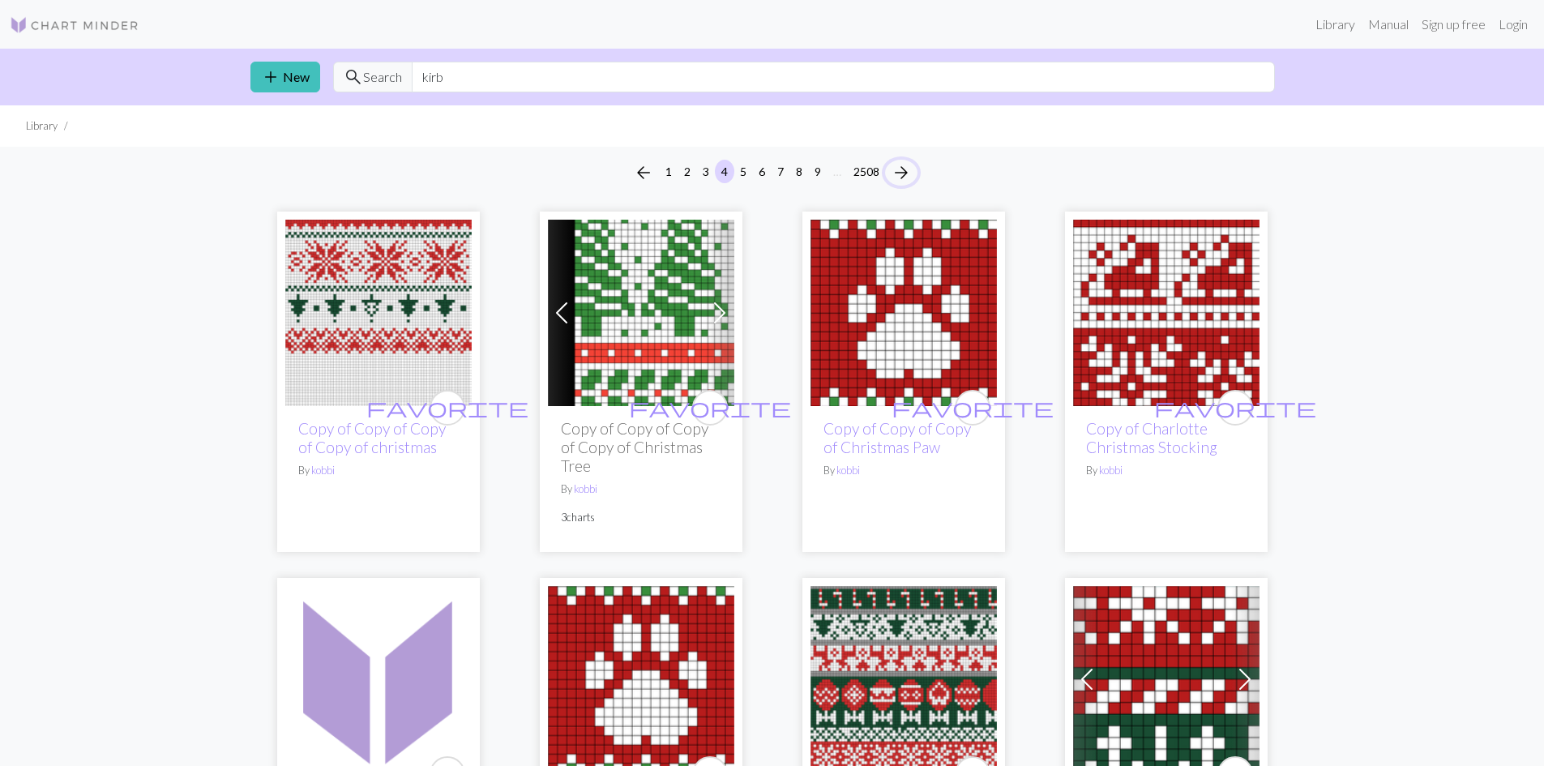
click at [891, 163] on button "arrow_forward" at bounding box center [901, 173] width 32 height 26
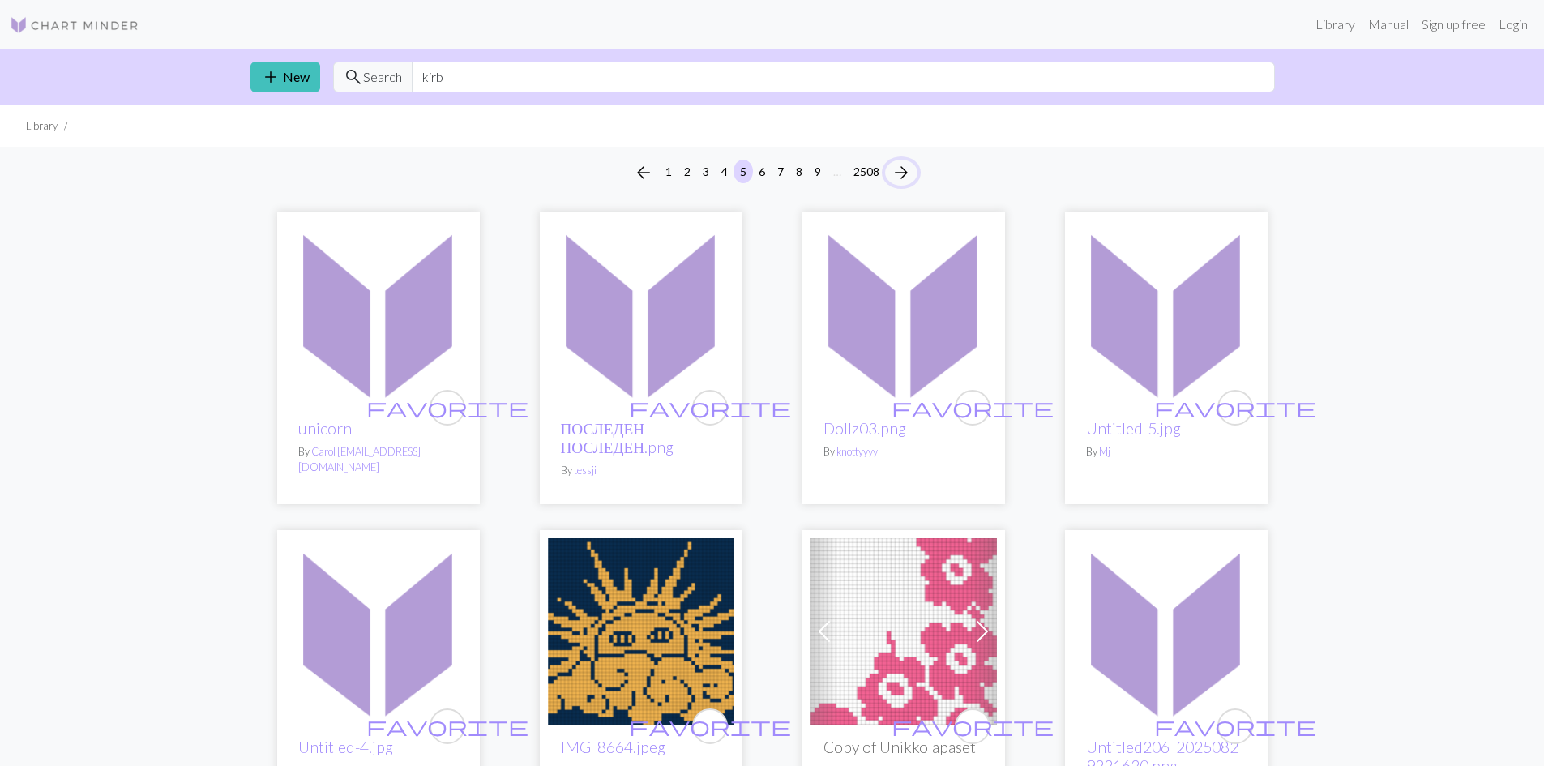
click at [910, 167] on span "arrow_forward" at bounding box center [901, 172] width 19 height 23
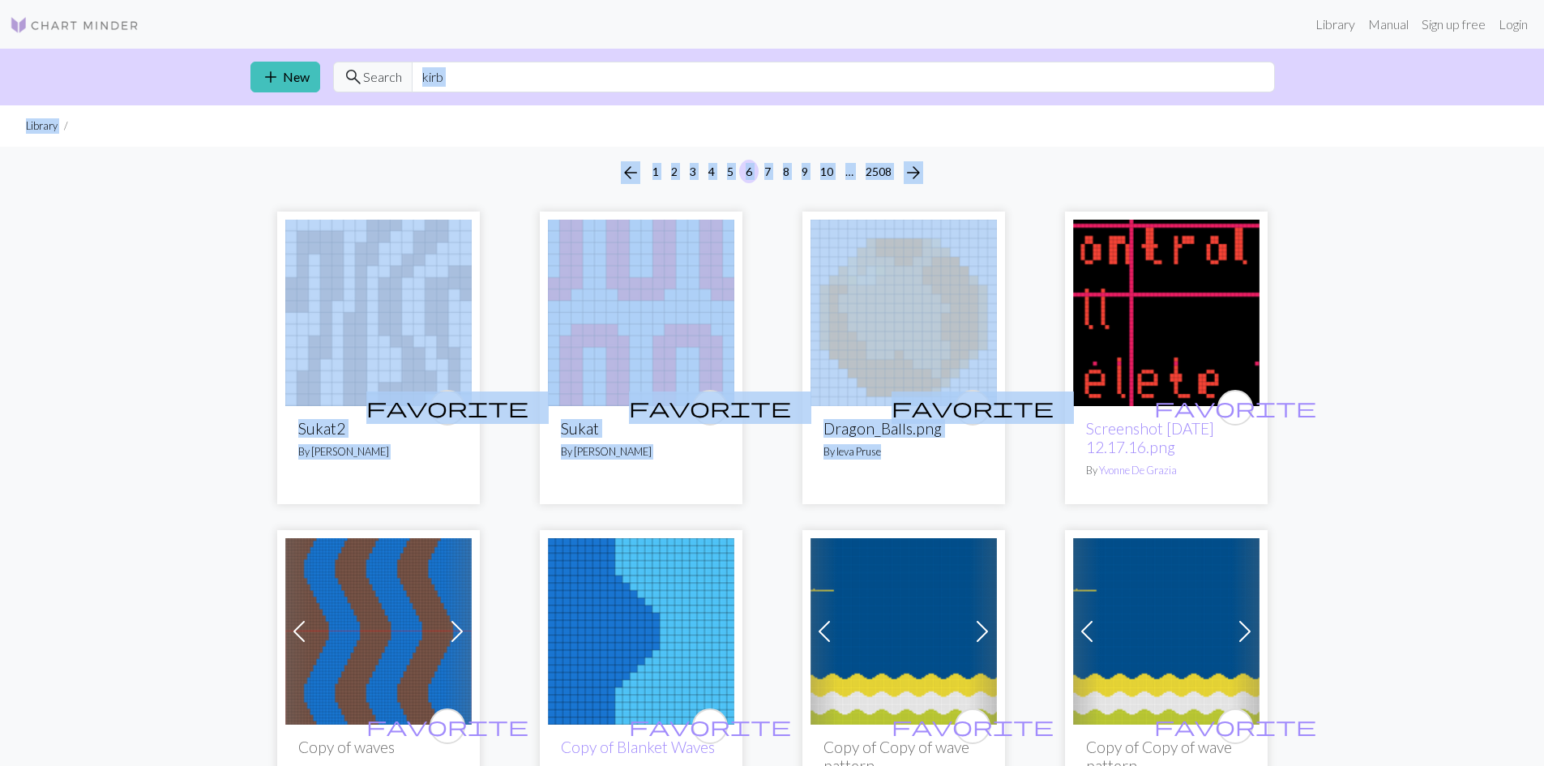
drag, startPoint x: 1542, startPoint y: 92, endPoint x: 1539, endPoint y: 210, distance: 117.5
click at [922, 166] on span "arrow_forward" at bounding box center [913, 172] width 19 height 23
